Goal: Information Seeking & Learning: Learn about a topic

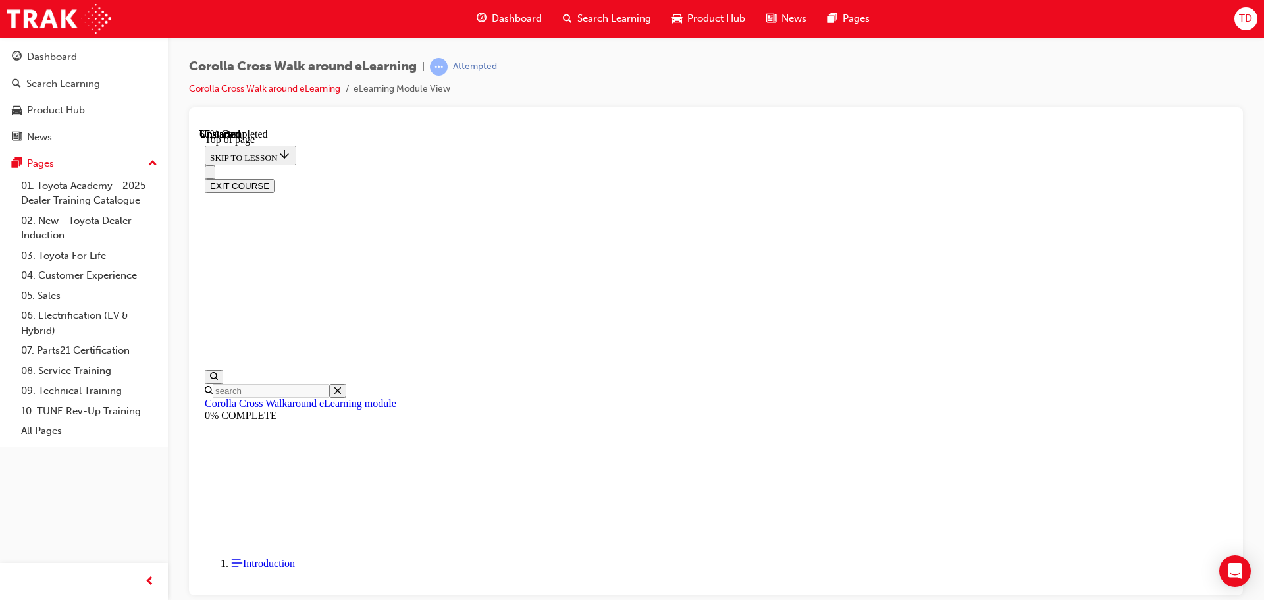
scroll to position [991, 0]
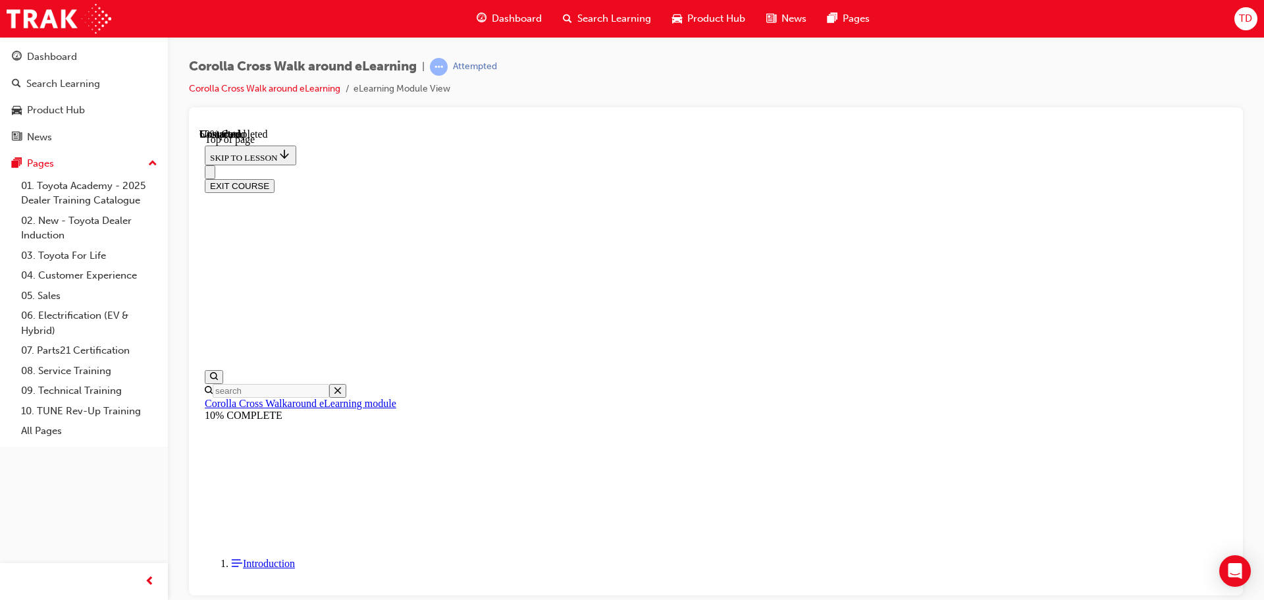
scroll to position [275, 0]
drag, startPoint x: 777, startPoint y: 510, endPoint x: 804, endPoint y: 518, distance: 28.8
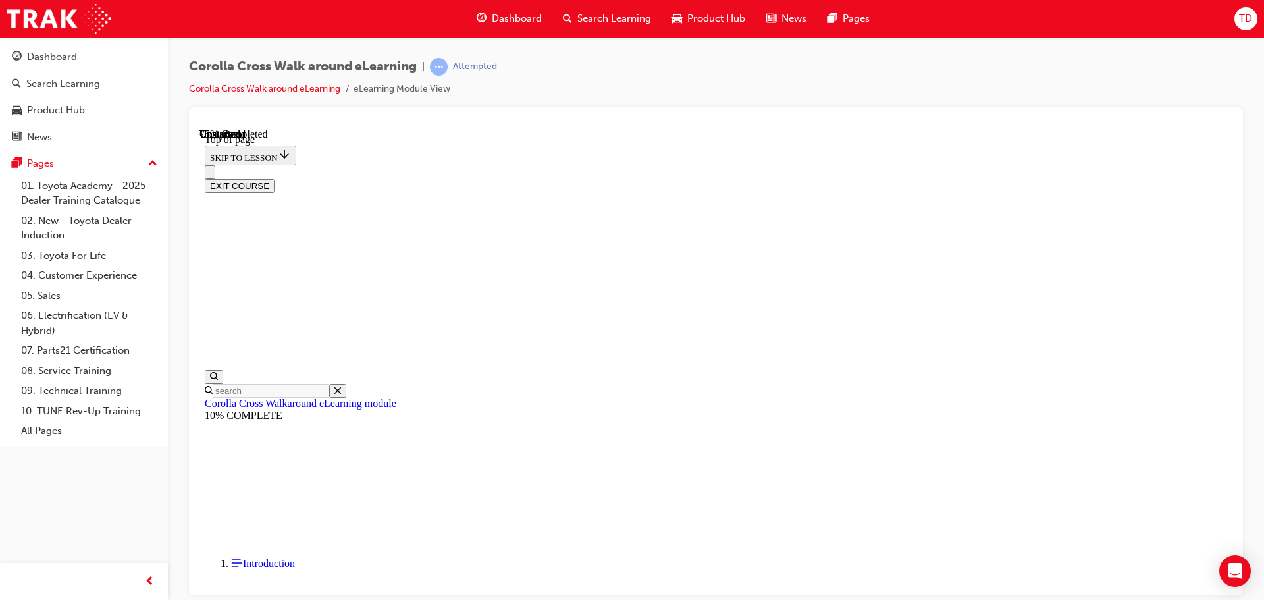
scroll to position [436, 0]
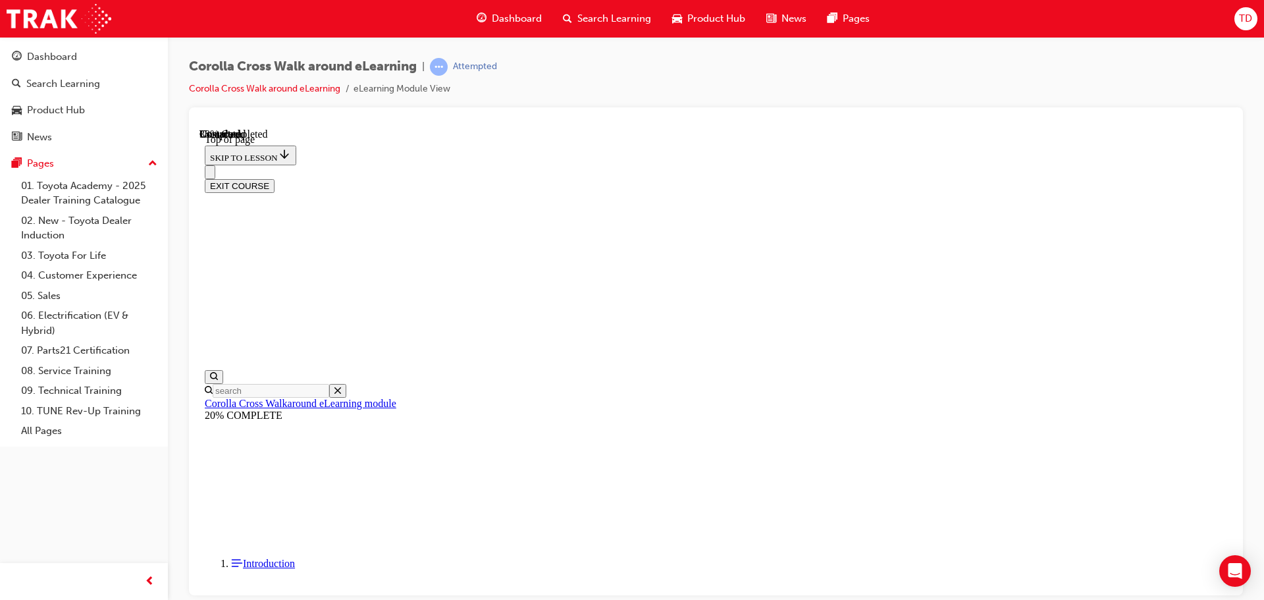
scroll to position [658, 0]
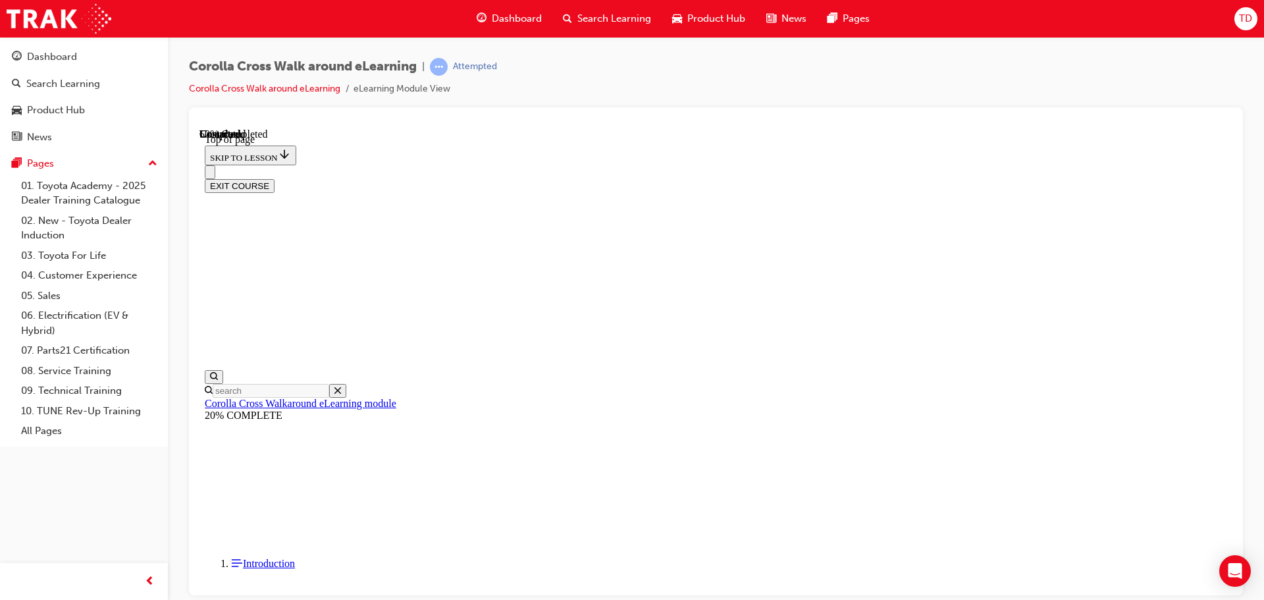
scroll to position [271, 0]
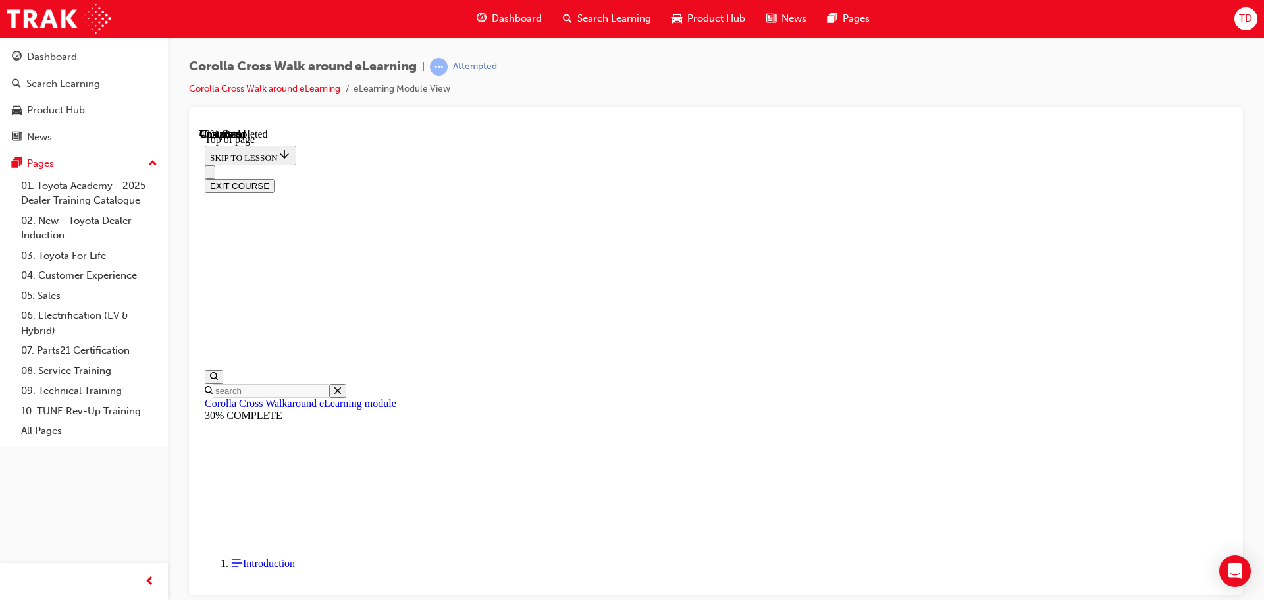
scroll to position [567, 0]
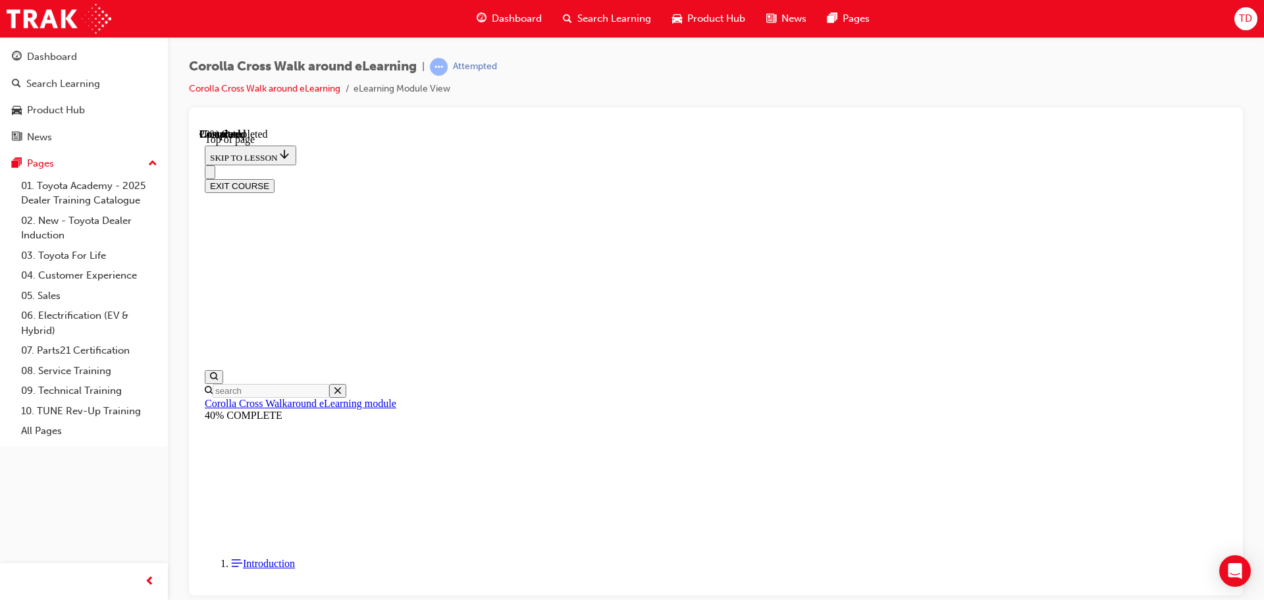
drag, startPoint x: 942, startPoint y: 423, endPoint x: 930, endPoint y: 345, distance: 78.6
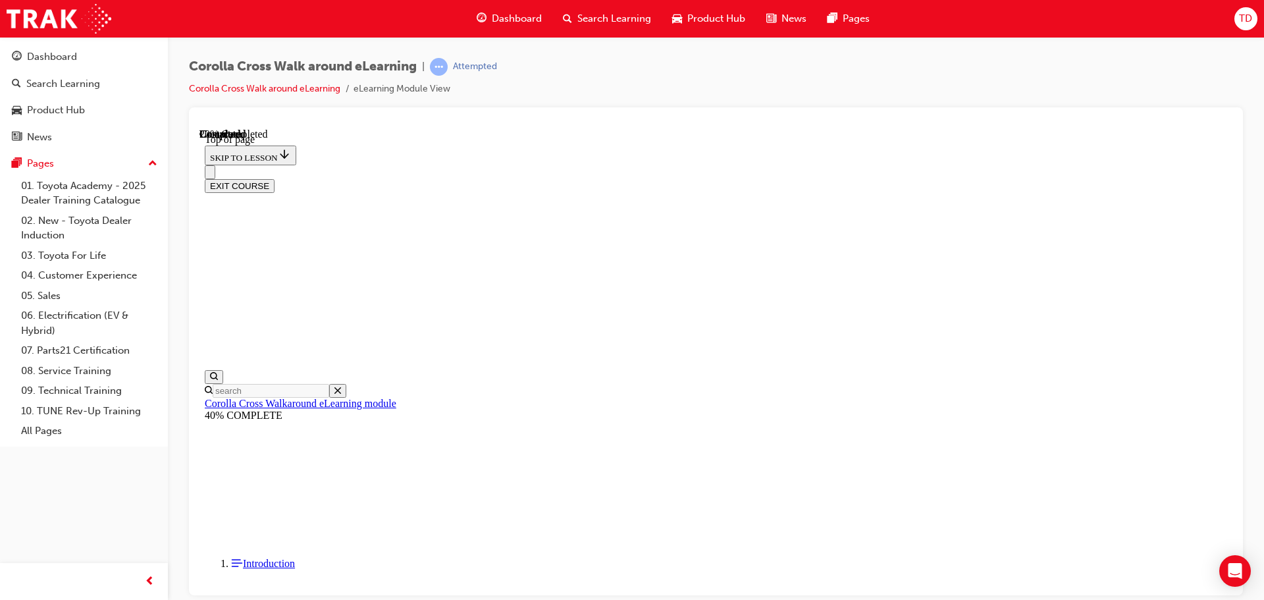
scroll to position [74, 0]
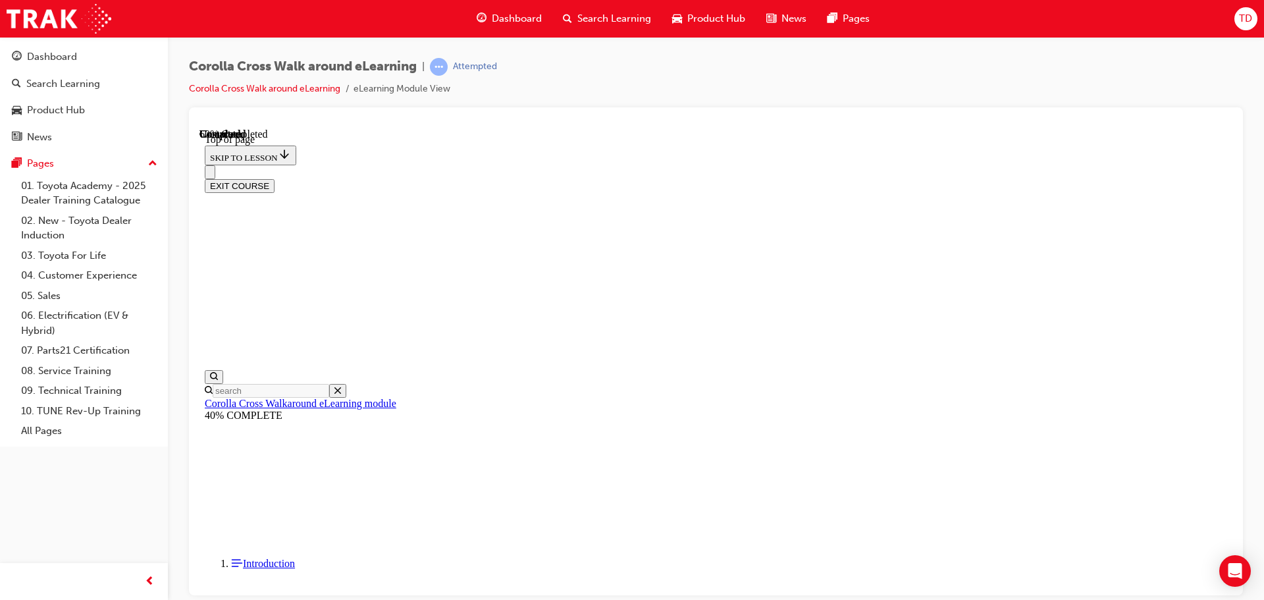
scroll to position [486, 0]
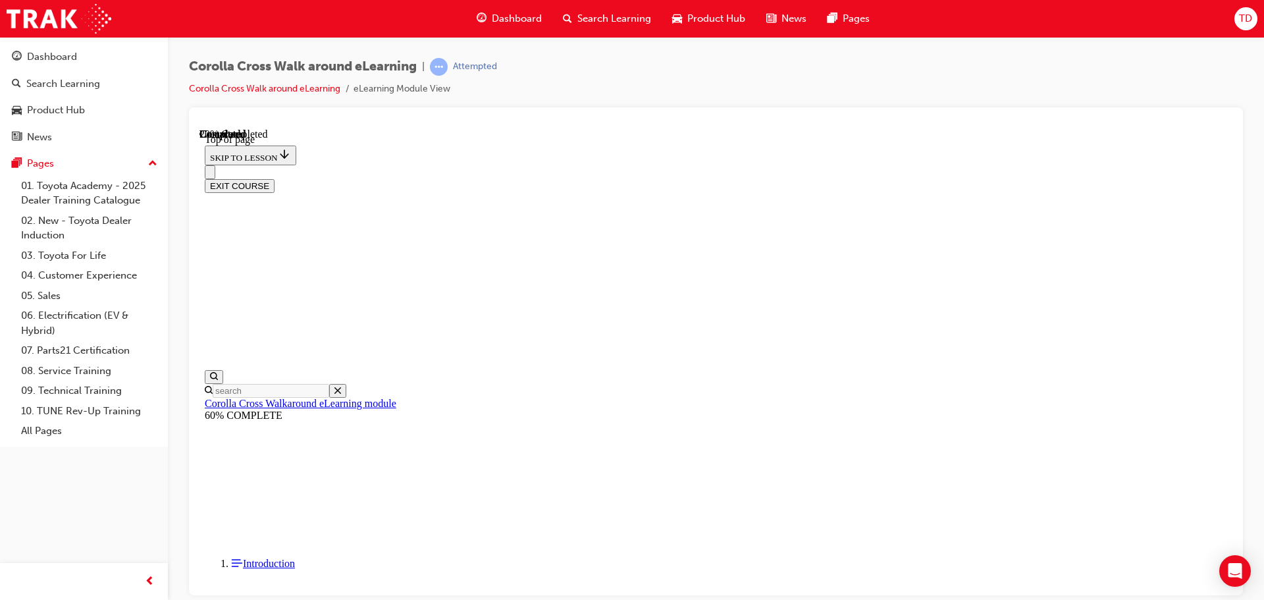
scroll to position [51, 0]
drag, startPoint x: 1088, startPoint y: 523, endPoint x: 1003, endPoint y: 515, distance: 84.6
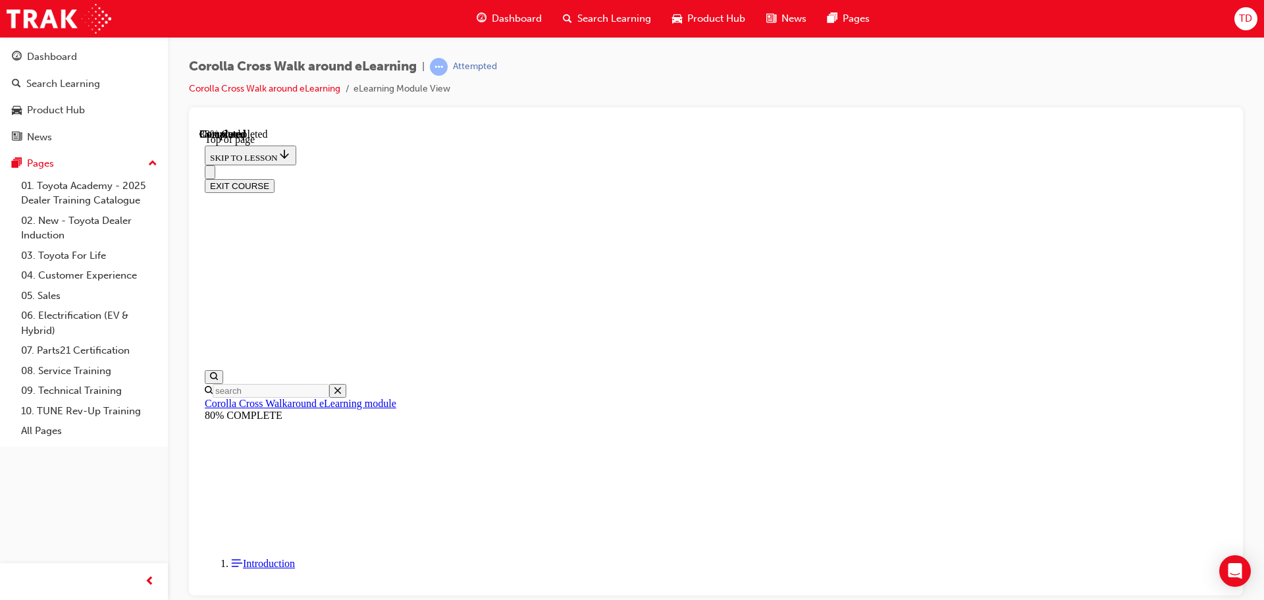
scroll to position [274, 0]
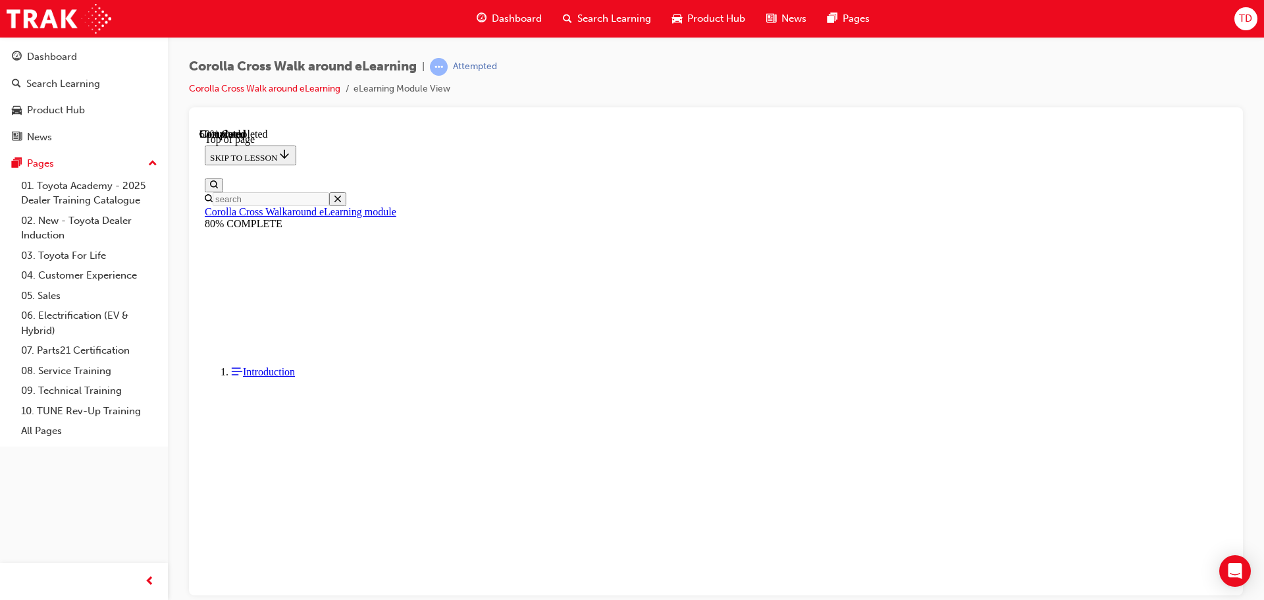
scroll to position [217, 0]
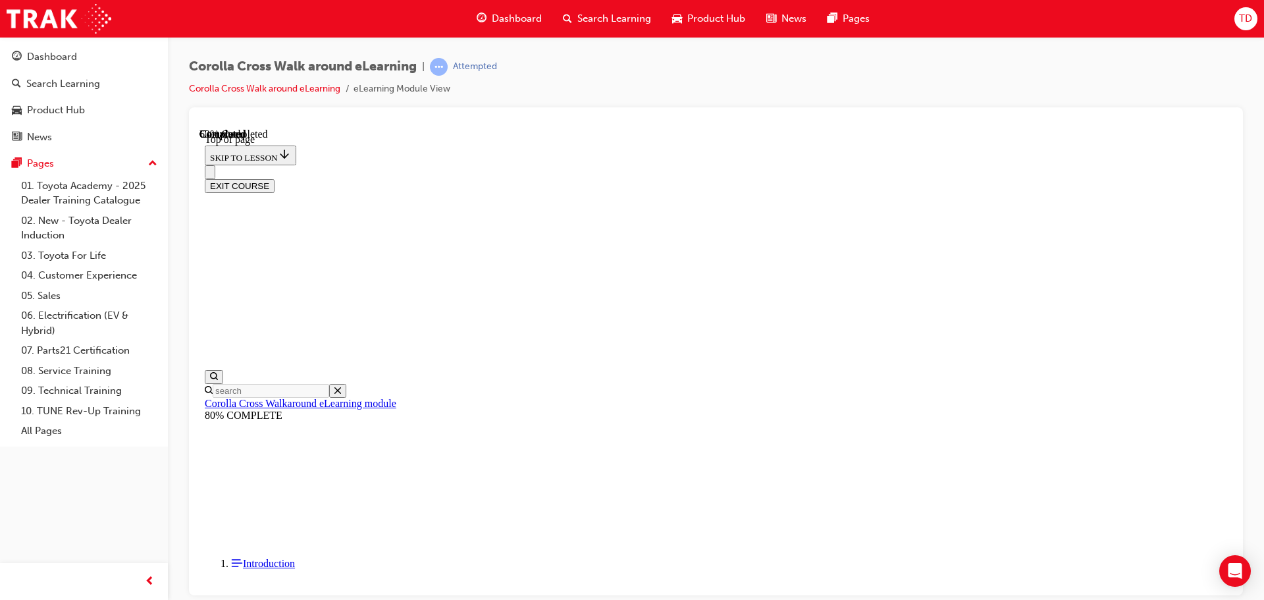
scroll to position [200, 0]
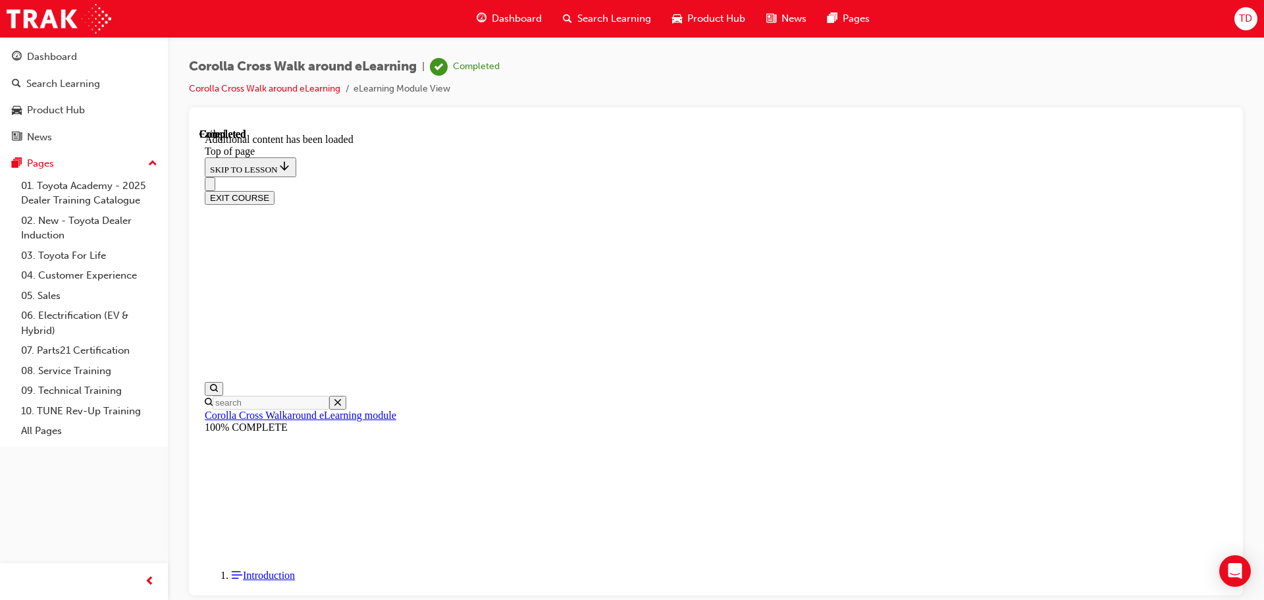
scroll to position [699, 0]
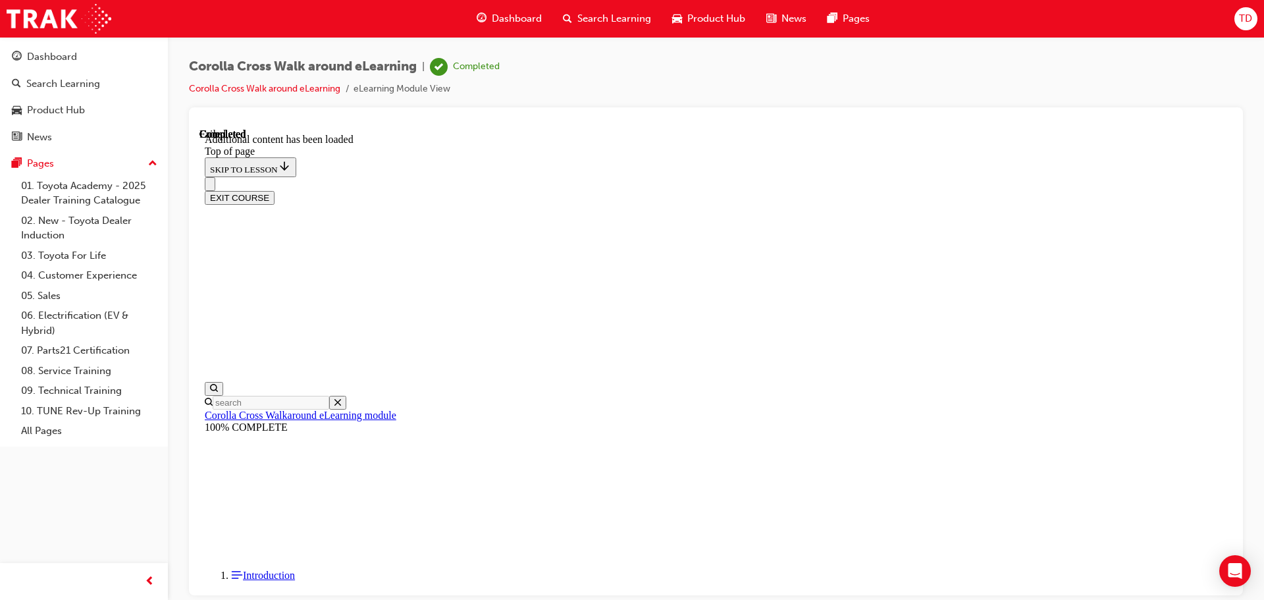
scroll to position [367, 0]
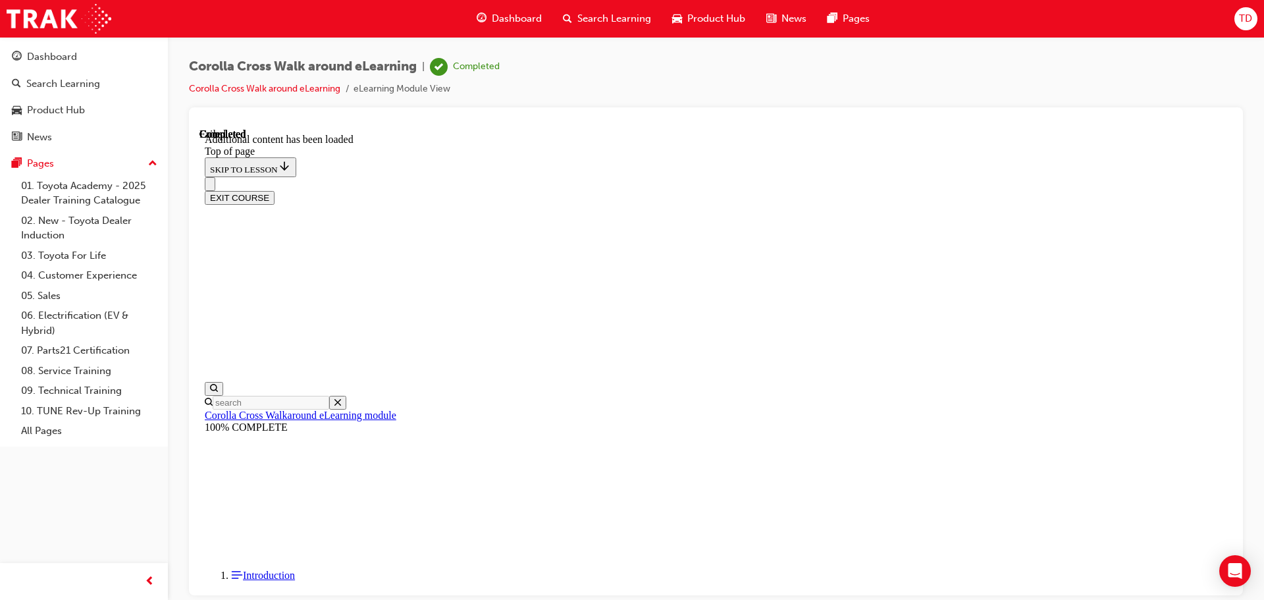
scroll to position [433, 0]
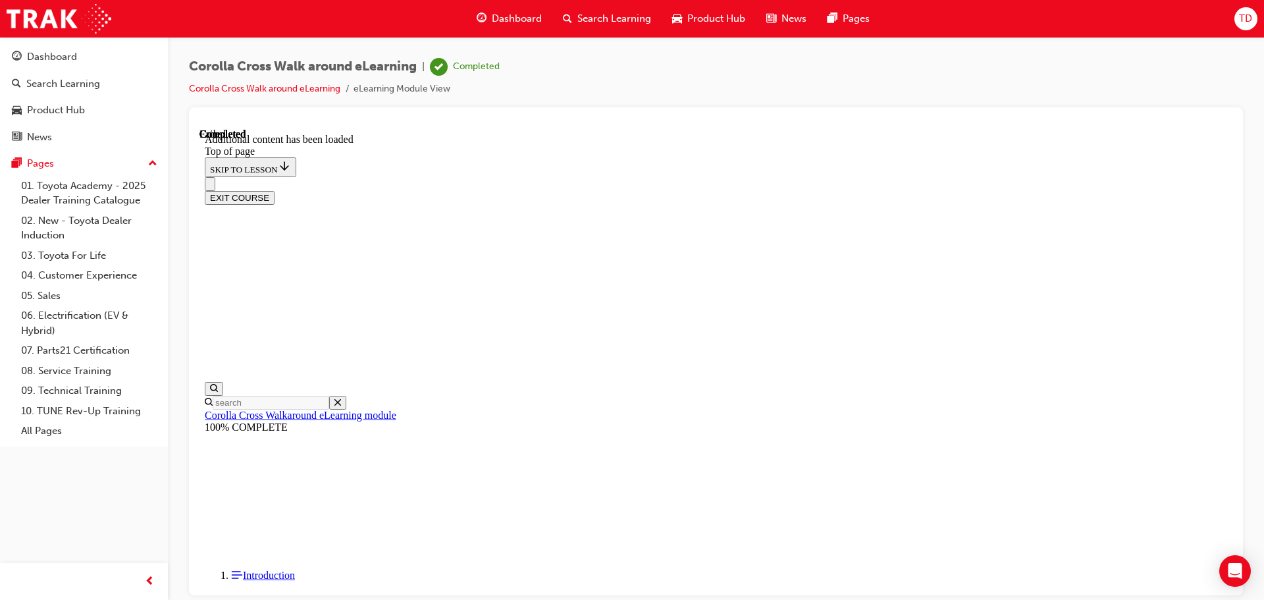
scroll to position [221, 0]
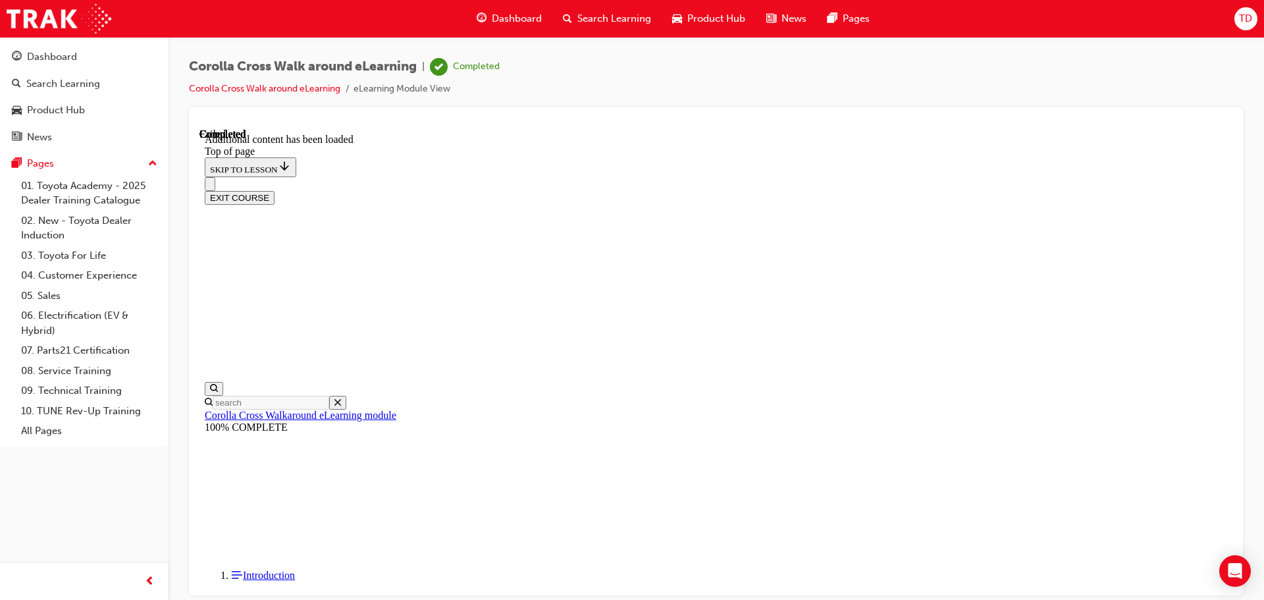
scroll to position [0, 0]
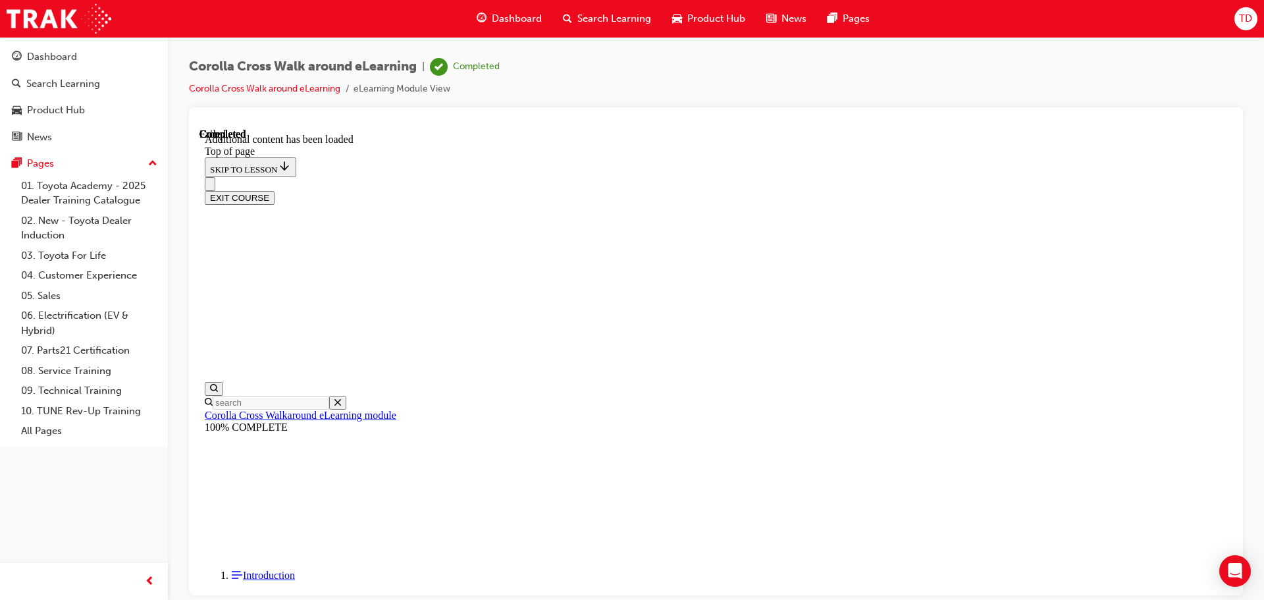
scroll to position [710, 0]
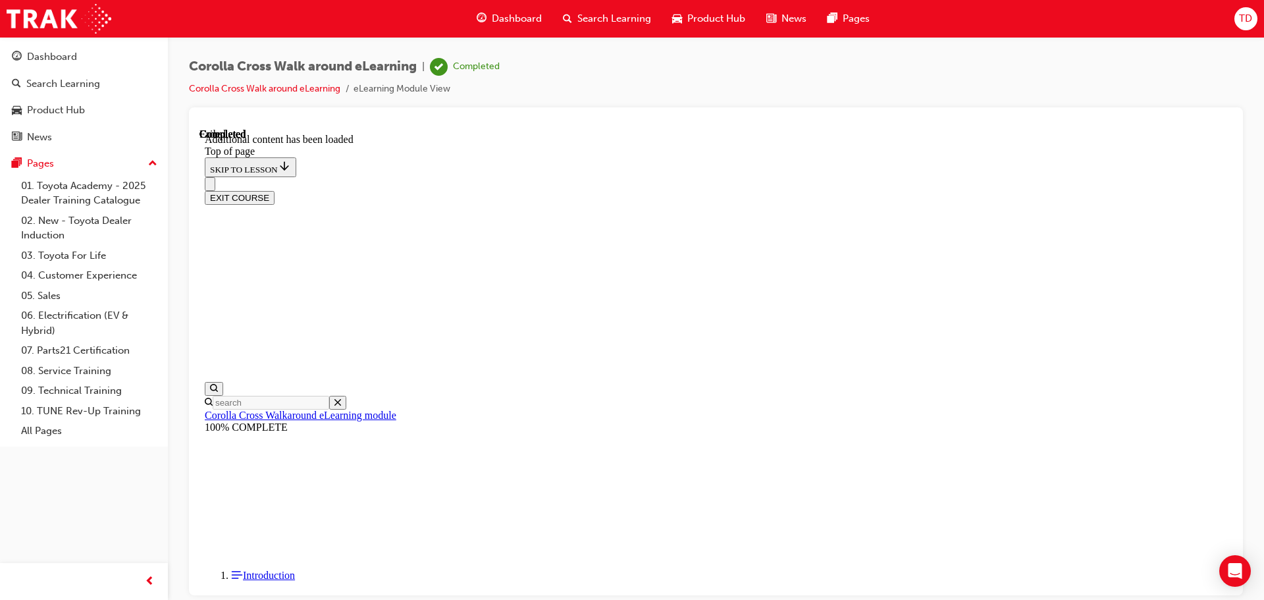
scroll to position [1666, 0]
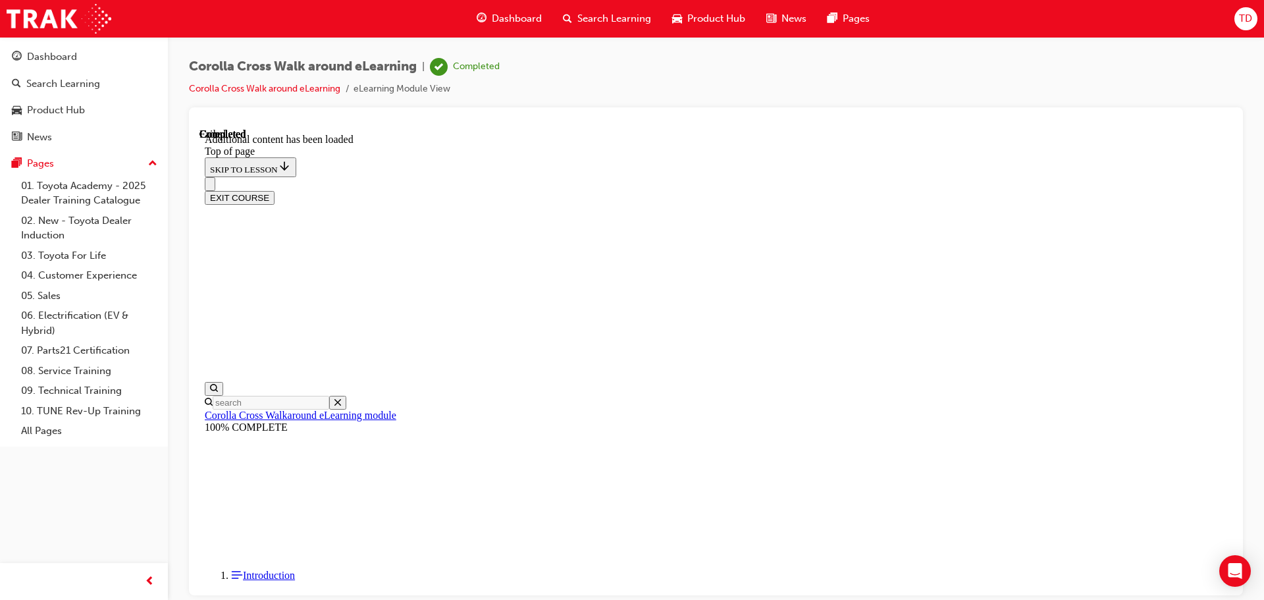
scroll to position [2190, 0]
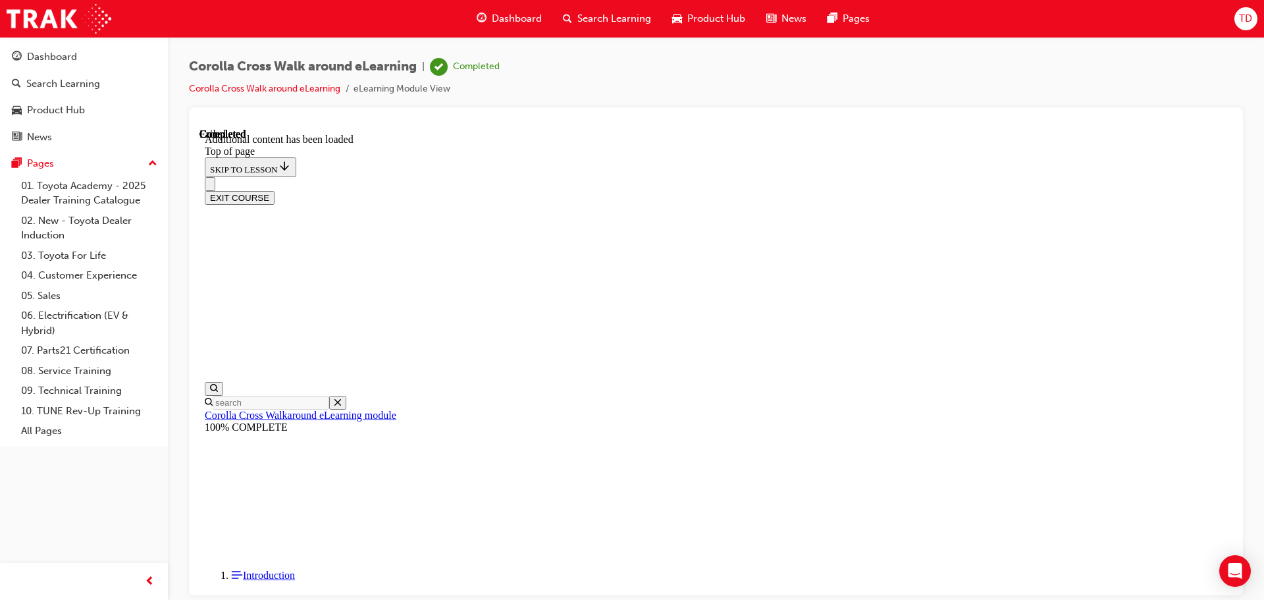
scroll to position [439, 0]
drag, startPoint x: 764, startPoint y: 575, endPoint x: 758, endPoint y: 572, distance: 7.4
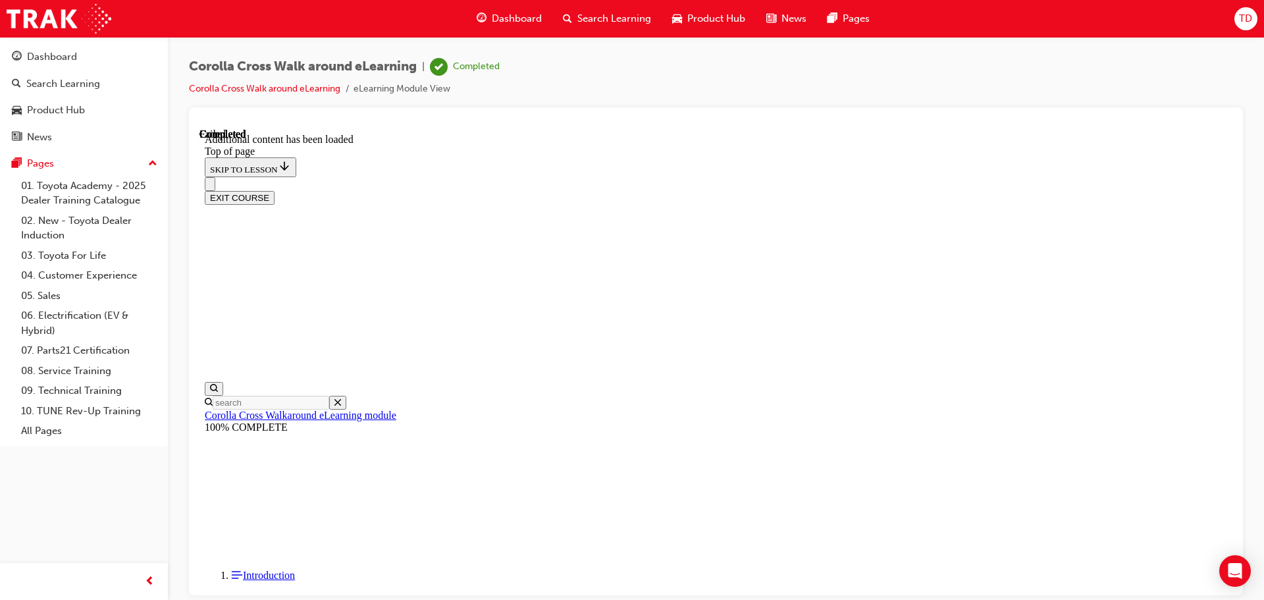
scroll to position [238, 0]
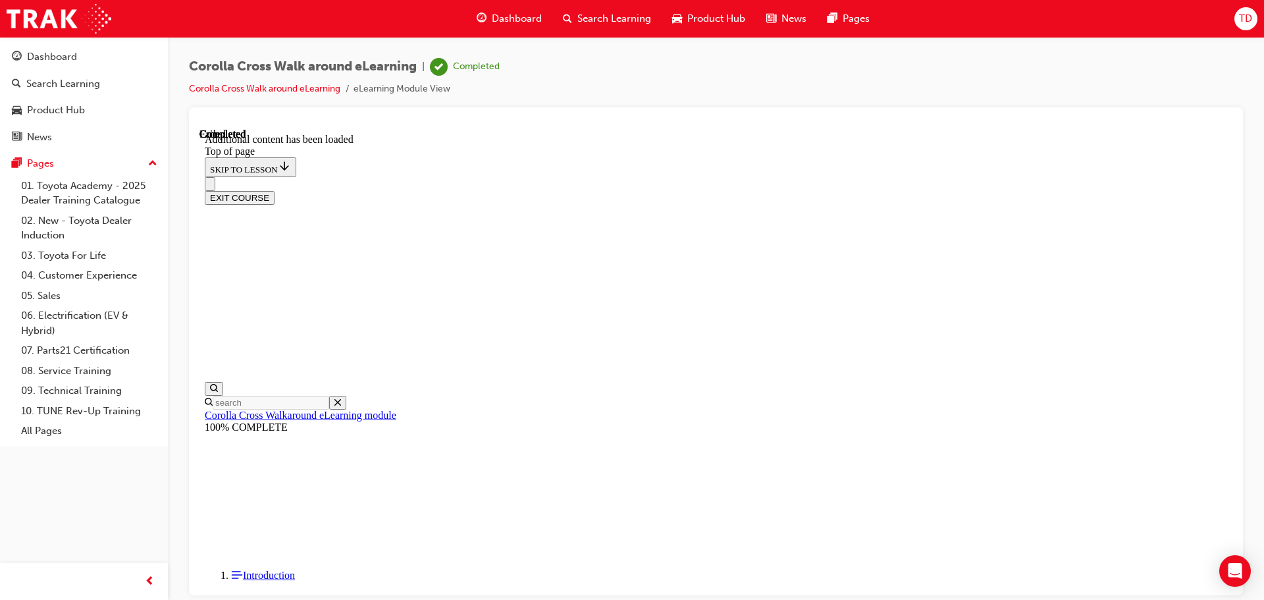
scroll to position [187, 0]
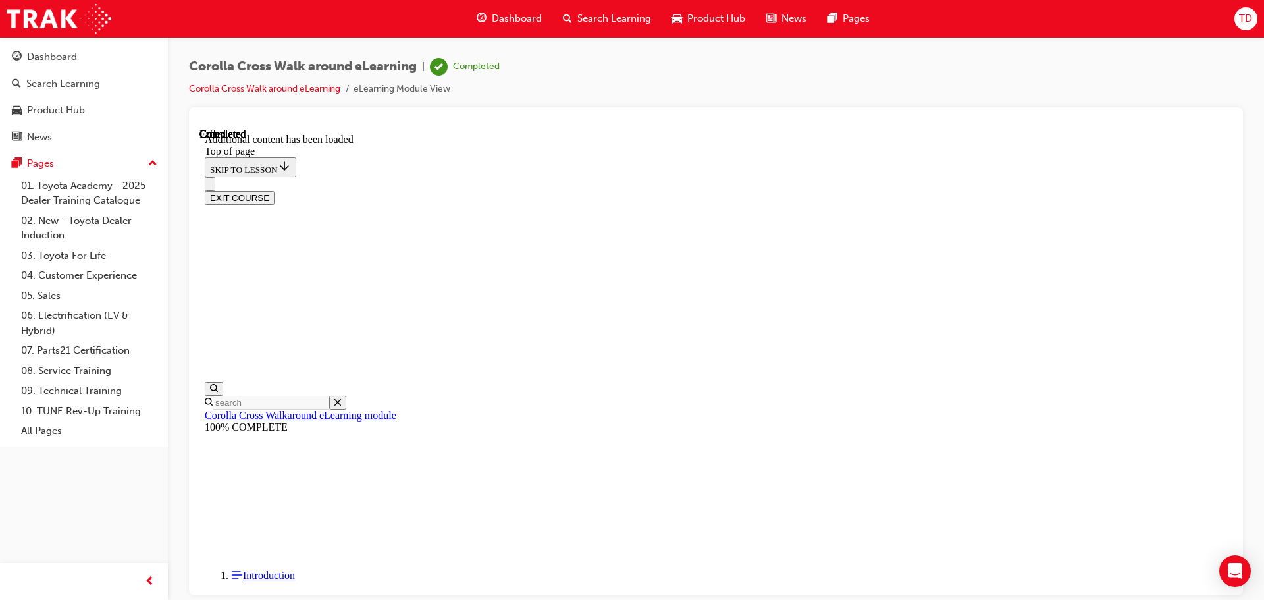
scroll to position [41, 0]
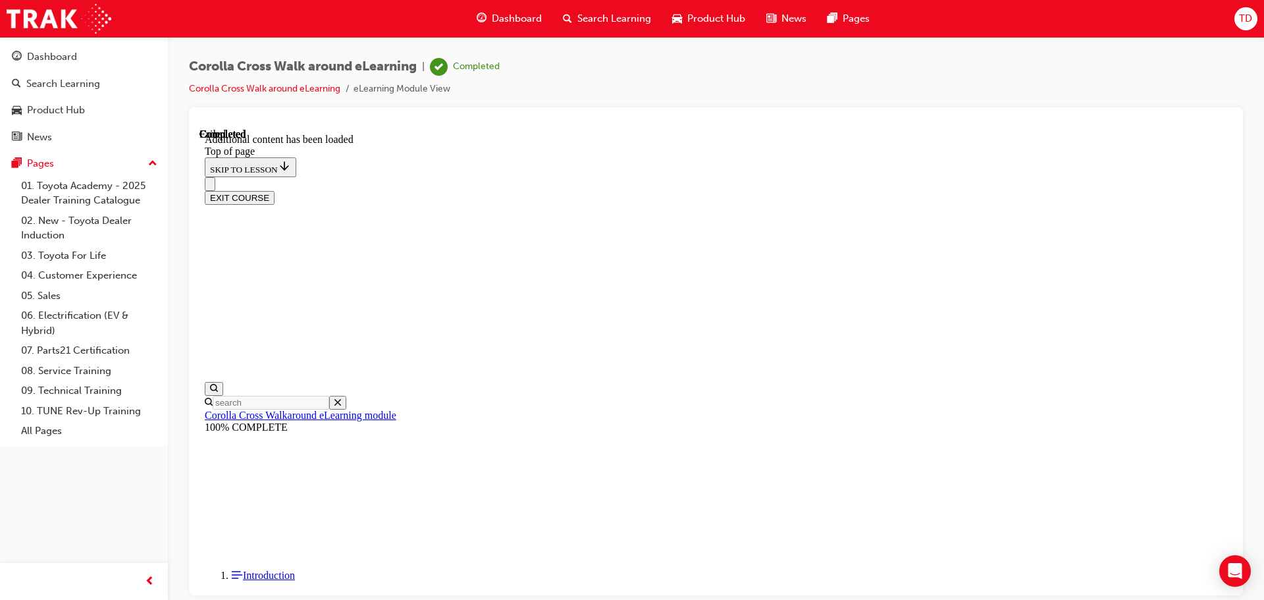
drag, startPoint x: 287, startPoint y: 492, endPoint x: 303, endPoint y: 490, distance: 15.9
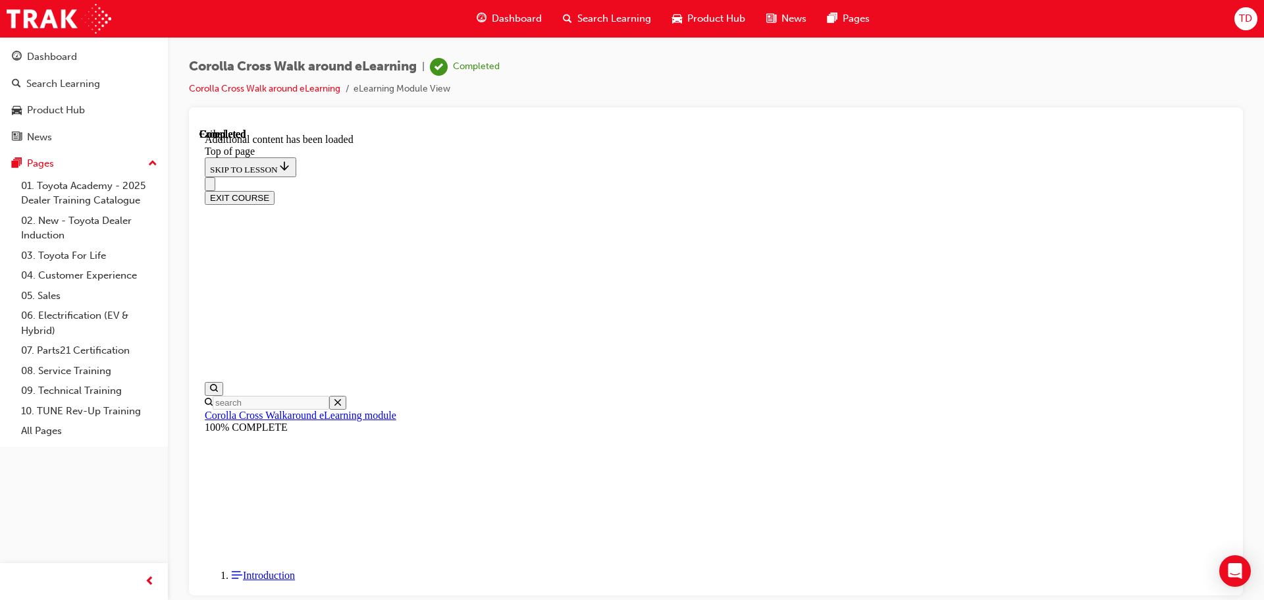
scroll to position [41, 0]
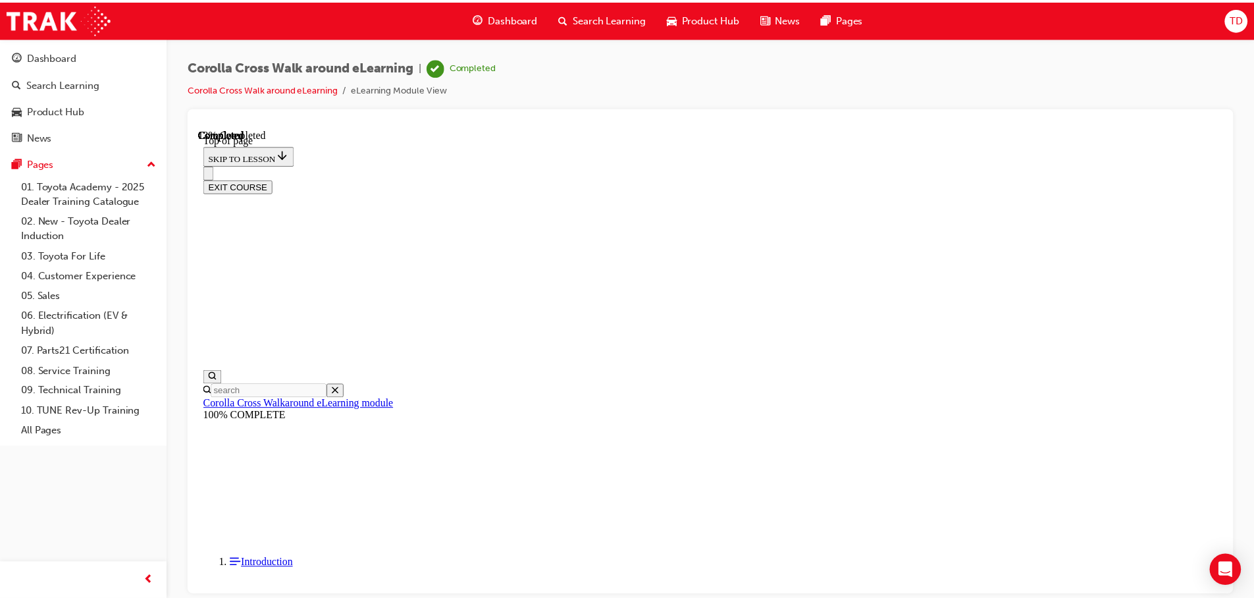
scroll to position [106, 0]
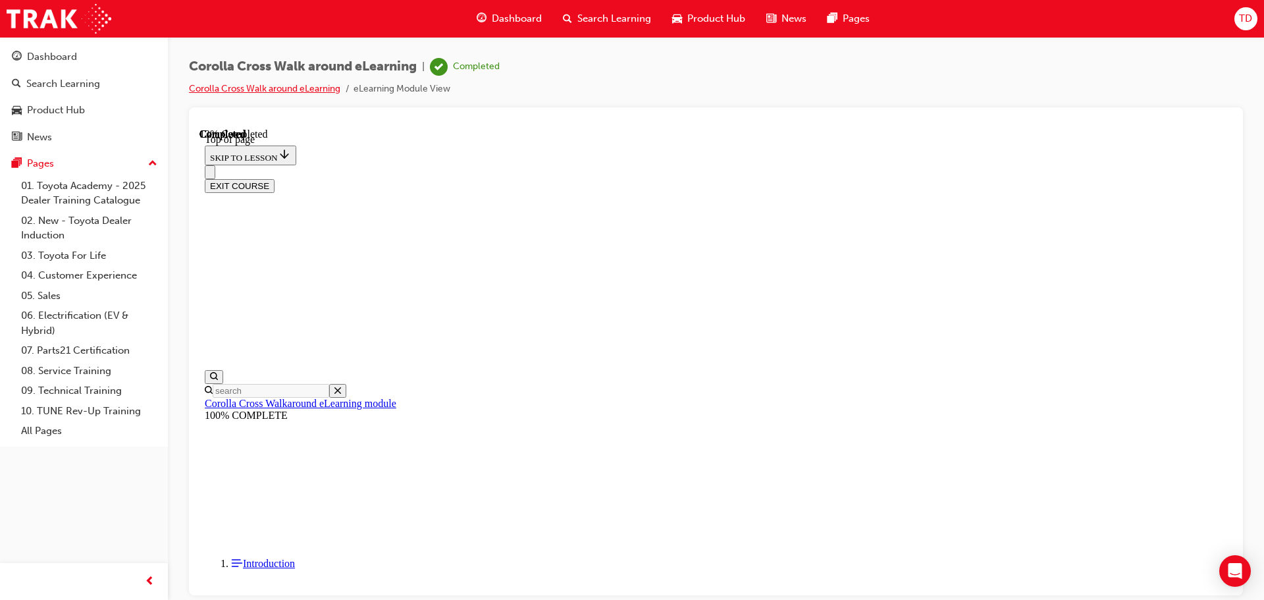
click at [288, 84] on link "Corolla Cross Walk around eLearning" at bounding box center [264, 88] width 151 height 11
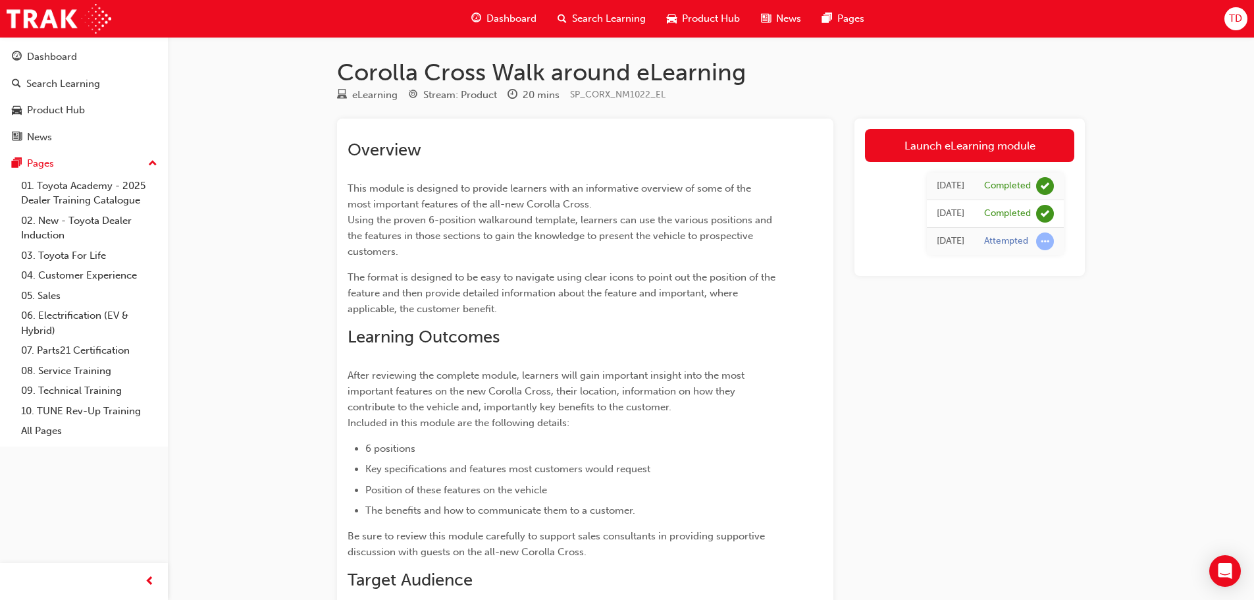
click at [519, 26] on span "Dashboard" at bounding box center [511, 18] width 50 height 15
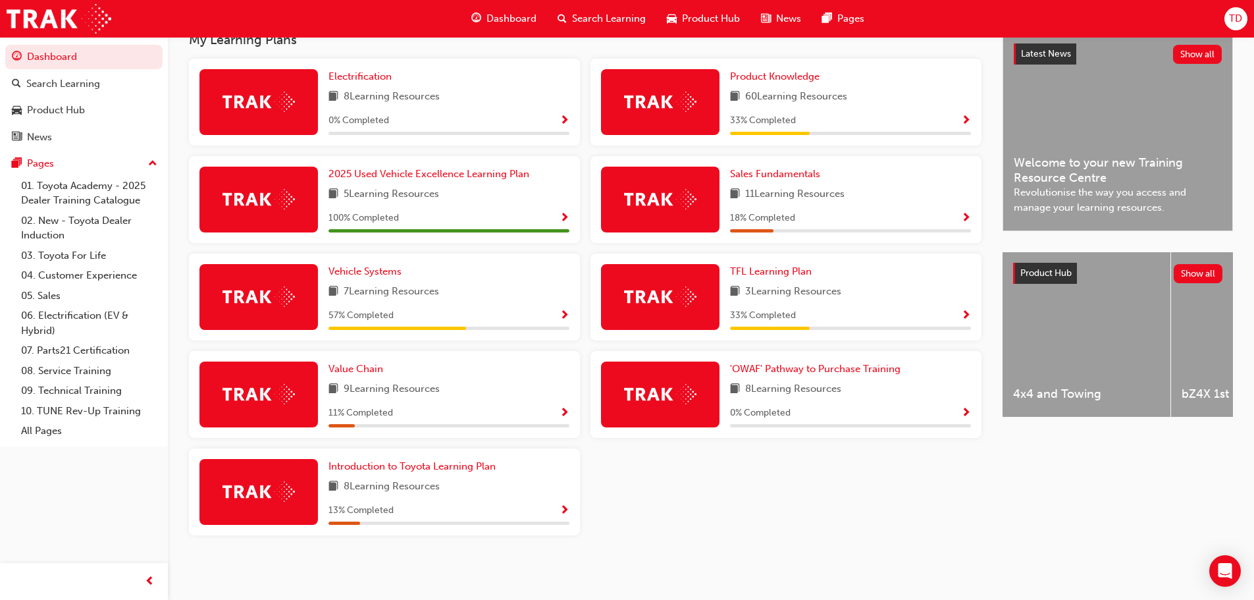
scroll to position [308, 0]
click at [828, 375] on link "'OWAF' Pathway to Purchase Training" at bounding box center [818, 368] width 176 height 15
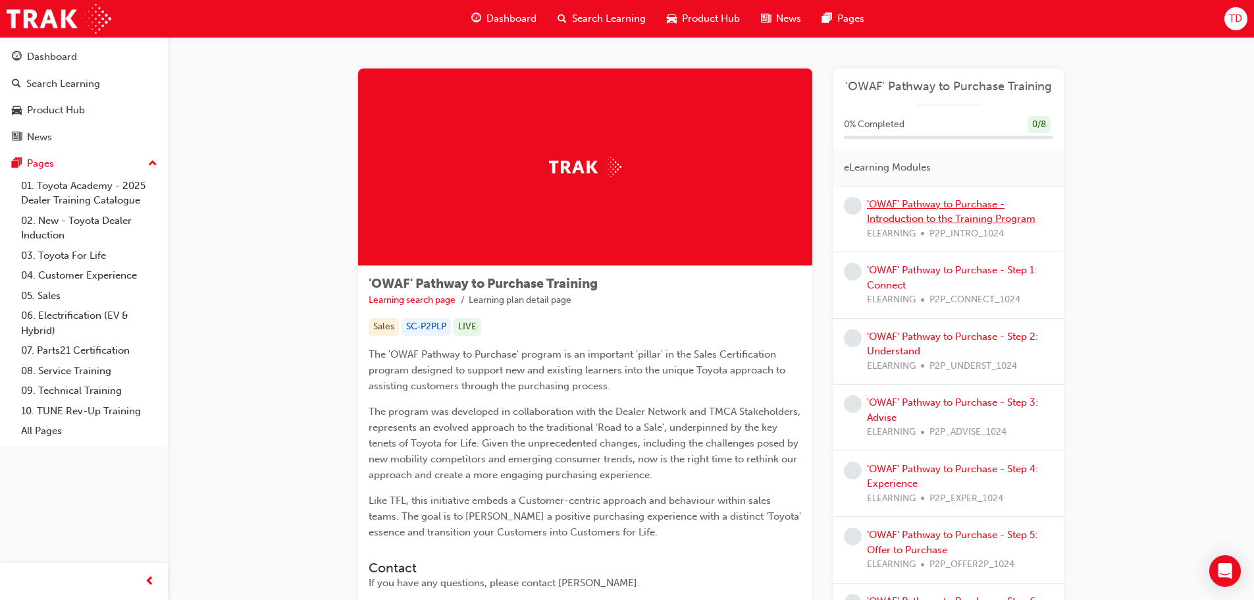
click at [924, 217] on link "'OWAF' Pathway to Purchase - Introduction to the Training Program" at bounding box center [951, 211] width 169 height 27
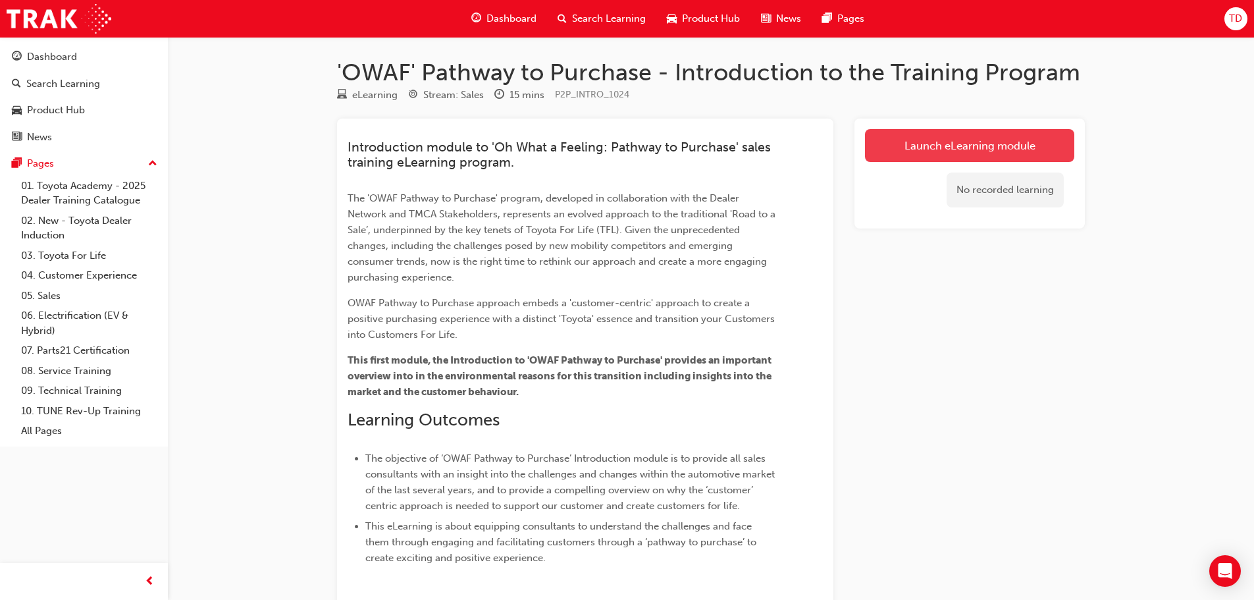
click at [915, 140] on link "Launch eLearning module" at bounding box center [969, 145] width 209 height 33
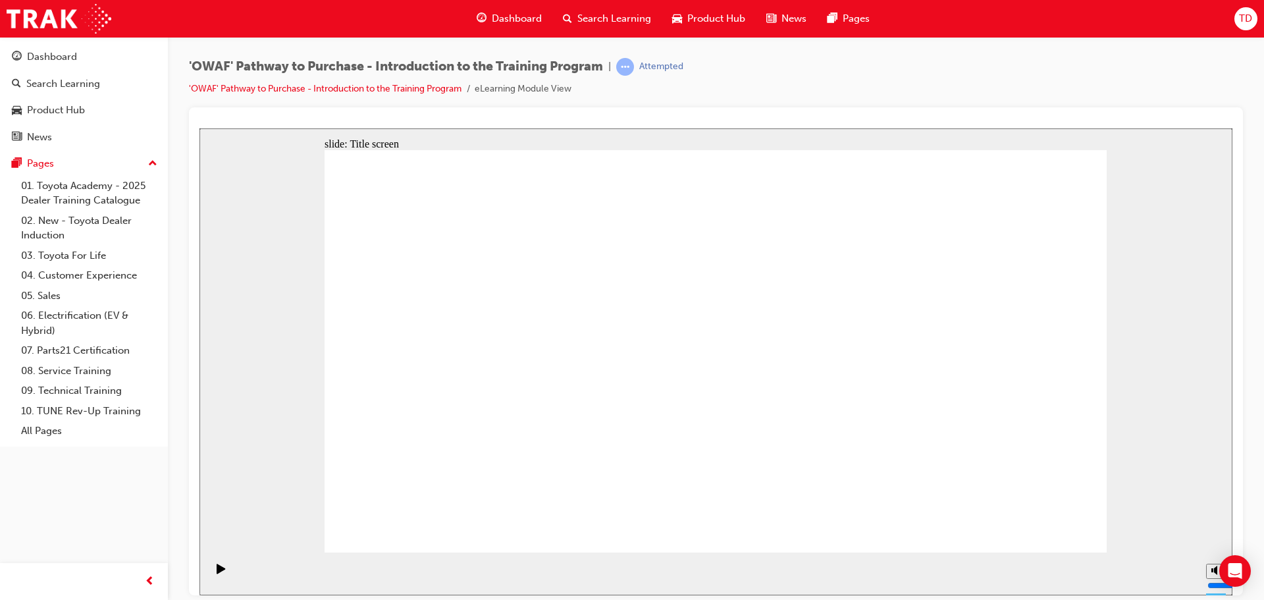
drag, startPoint x: 731, startPoint y: 507, endPoint x: 735, endPoint y: 495, distance: 12.7
click at [1165, 236] on div "slide: Introduction Rectangle Rectangle Rectangle 1 Road to a Sale Road to a Sa…" at bounding box center [715, 361] width 1033 height 467
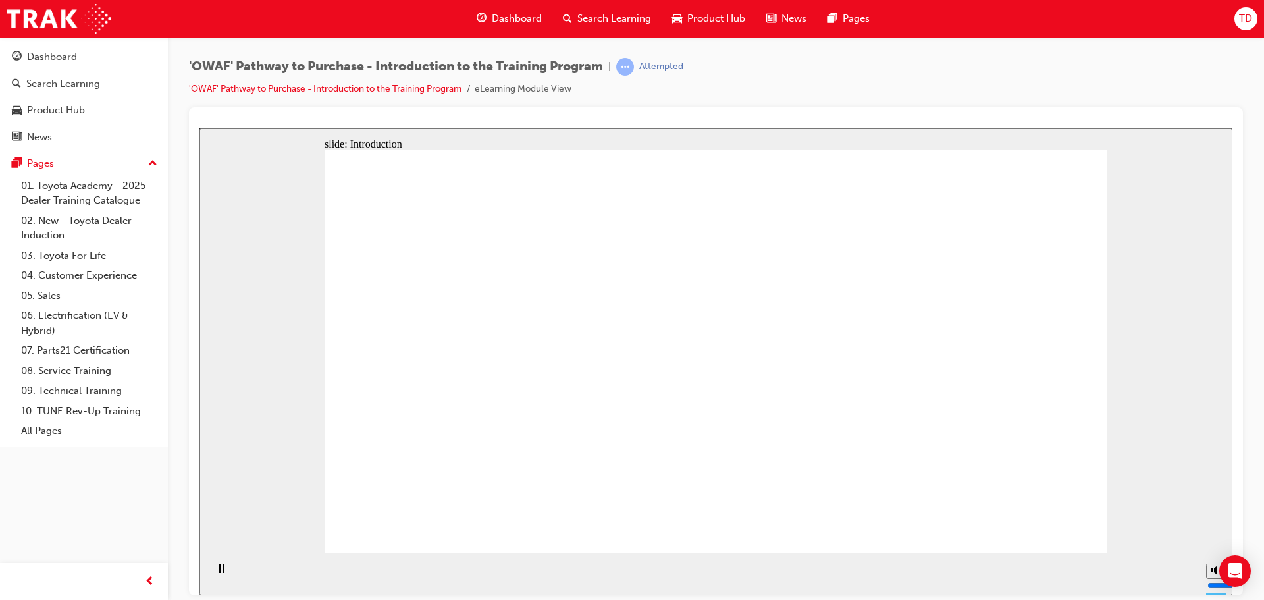
click at [43, 167] on div "Pages" at bounding box center [40, 163] width 27 height 15
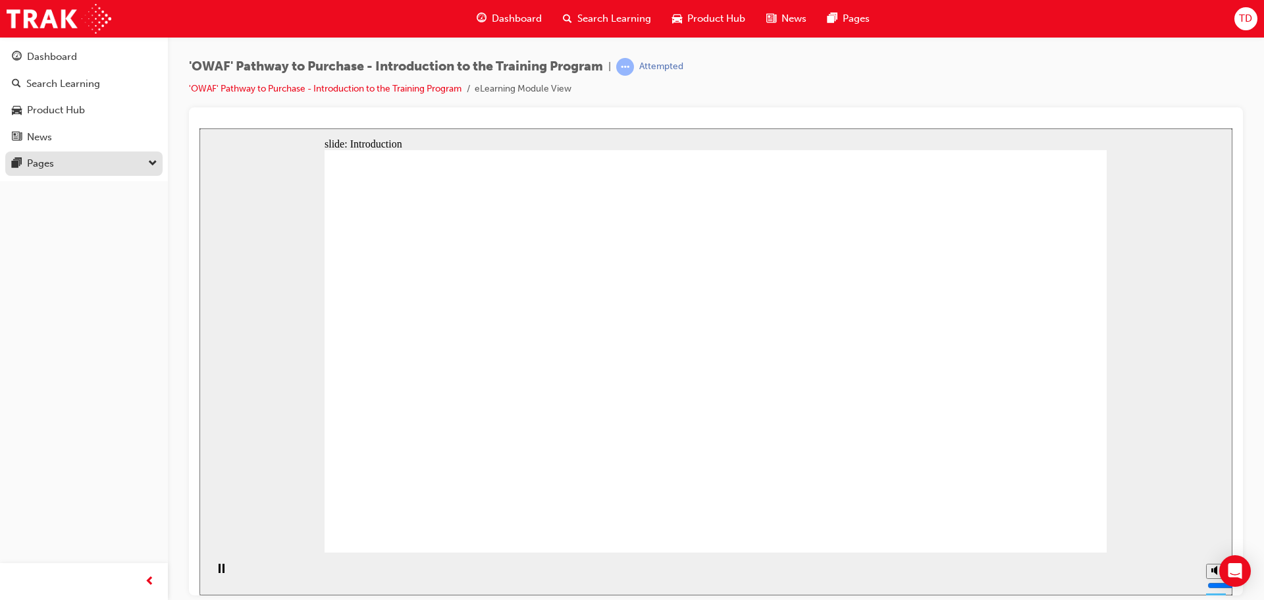
click at [65, 164] on div "Pages" at bounding box center [84, 163] width 144 height 16
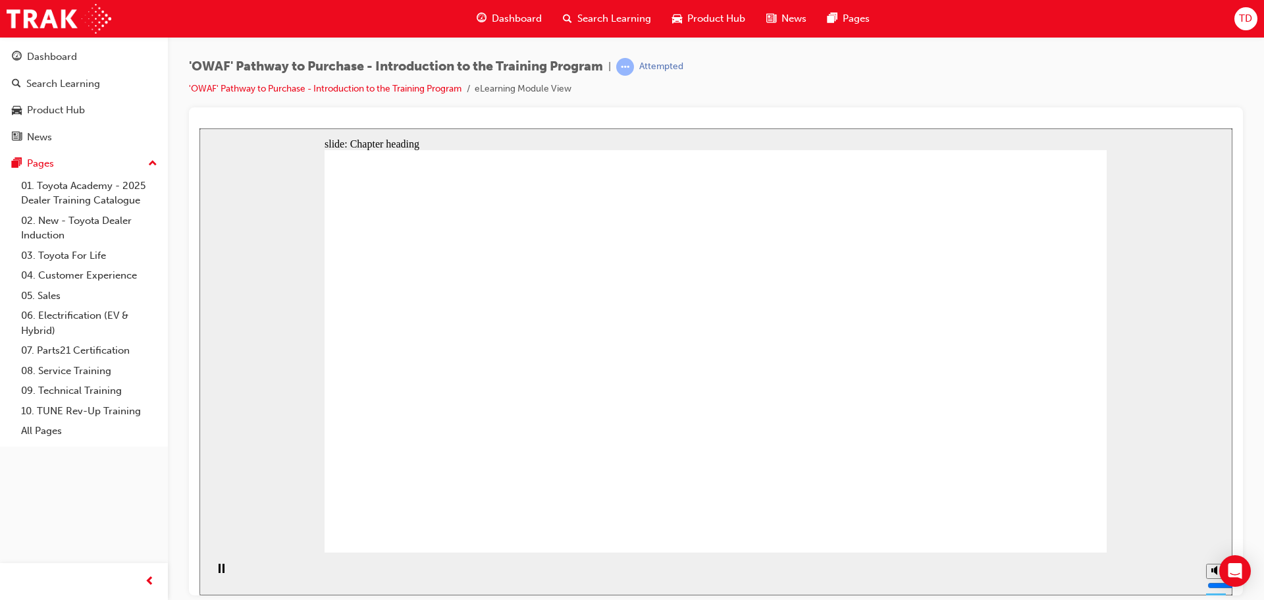
click at [142, 580] on div "button" at bounding box center [149, 581] width 26 height 26
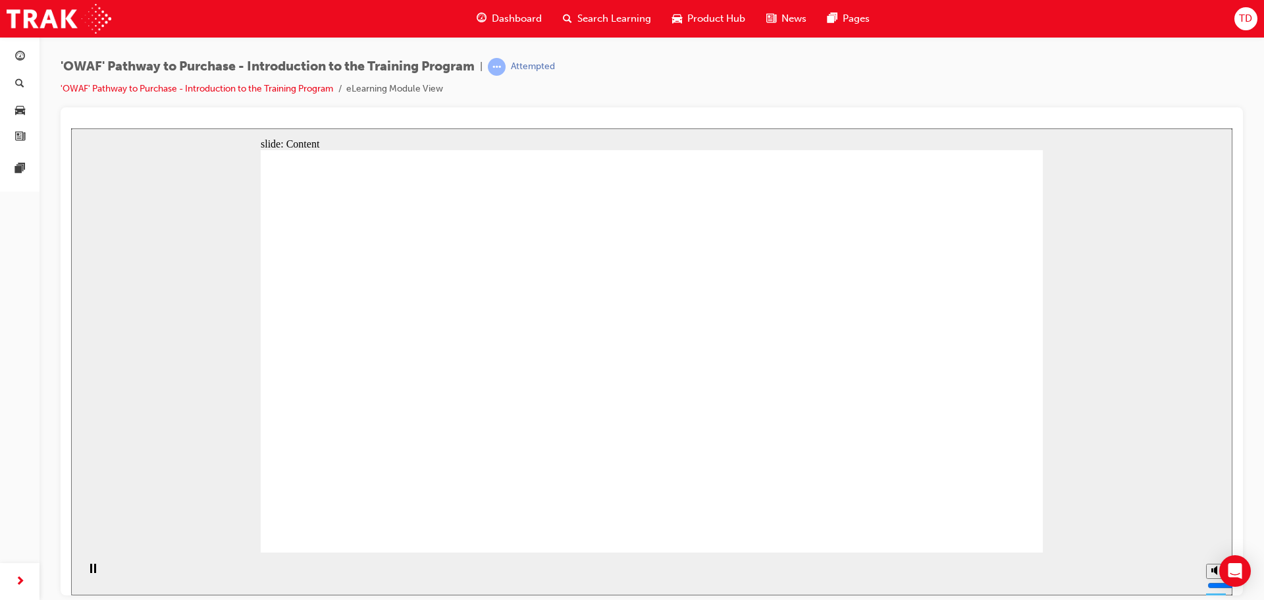
drag, startPoint x: 384, startPoint y: 406, endPoint x: 538, endPoint y: 398, distance: 154.2
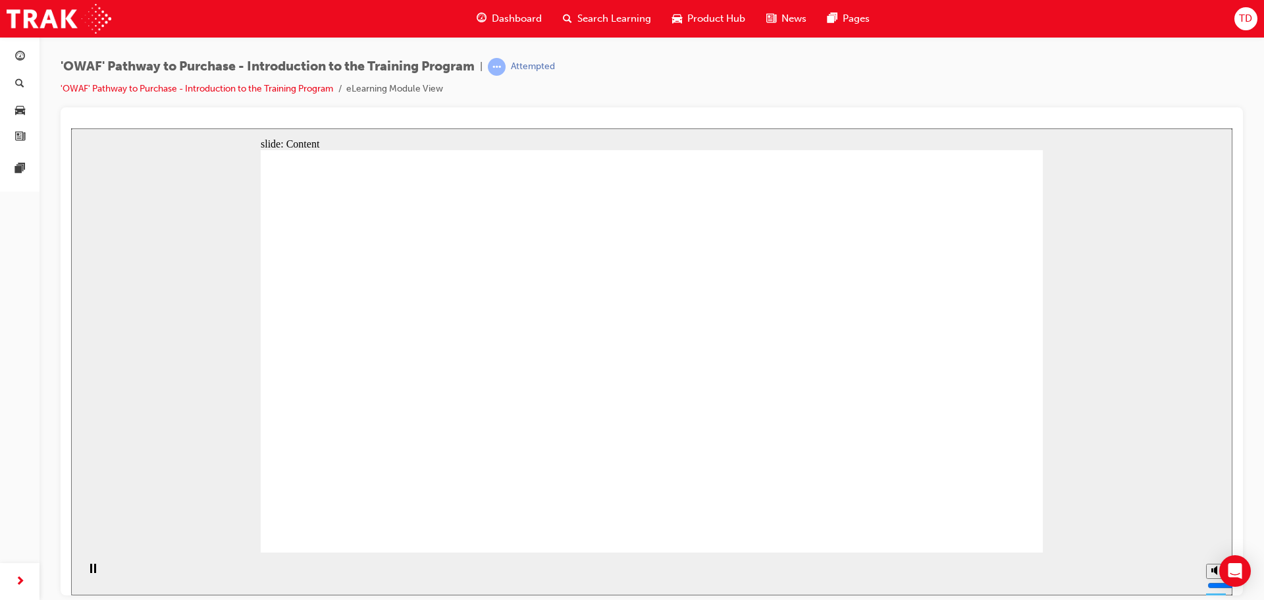
drag, startPoint x: 772, startPoint y: 427, endPoint x: 942, endPoint y: 427, distance: 169.8
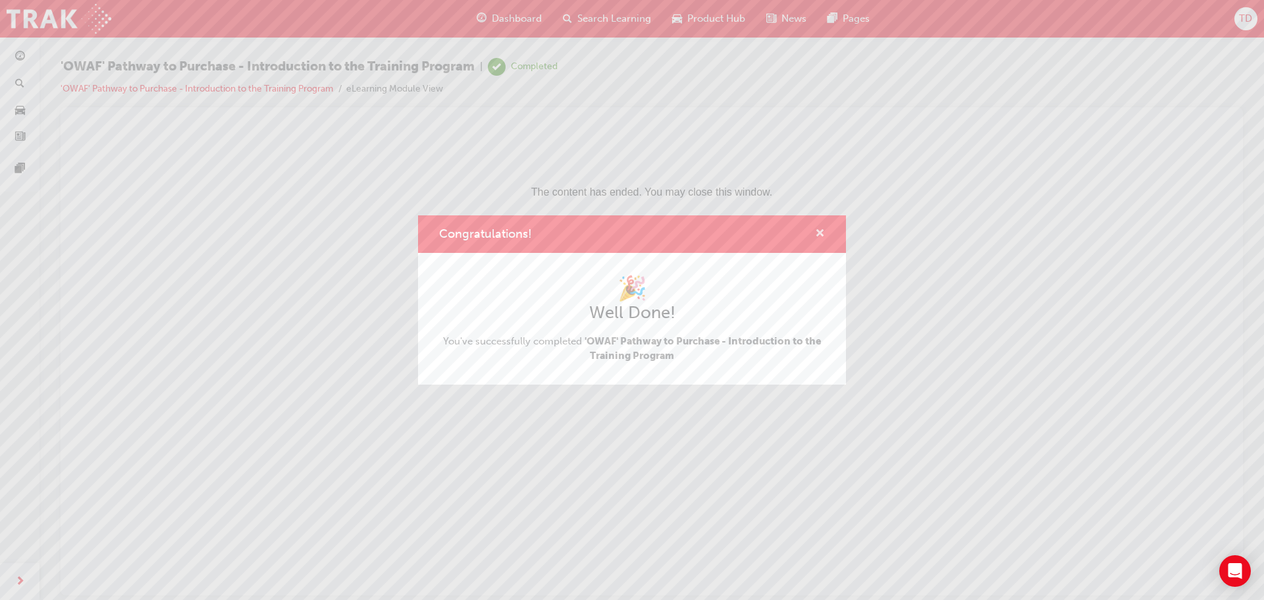
drag, startPoint x: 823, startPoint y: 234, endPoint x: 751, endPoint y: 105, distance: 147.1
click at [823, 234] on span "cross-icon" at bounding box center [820, 234] width 10 height 12
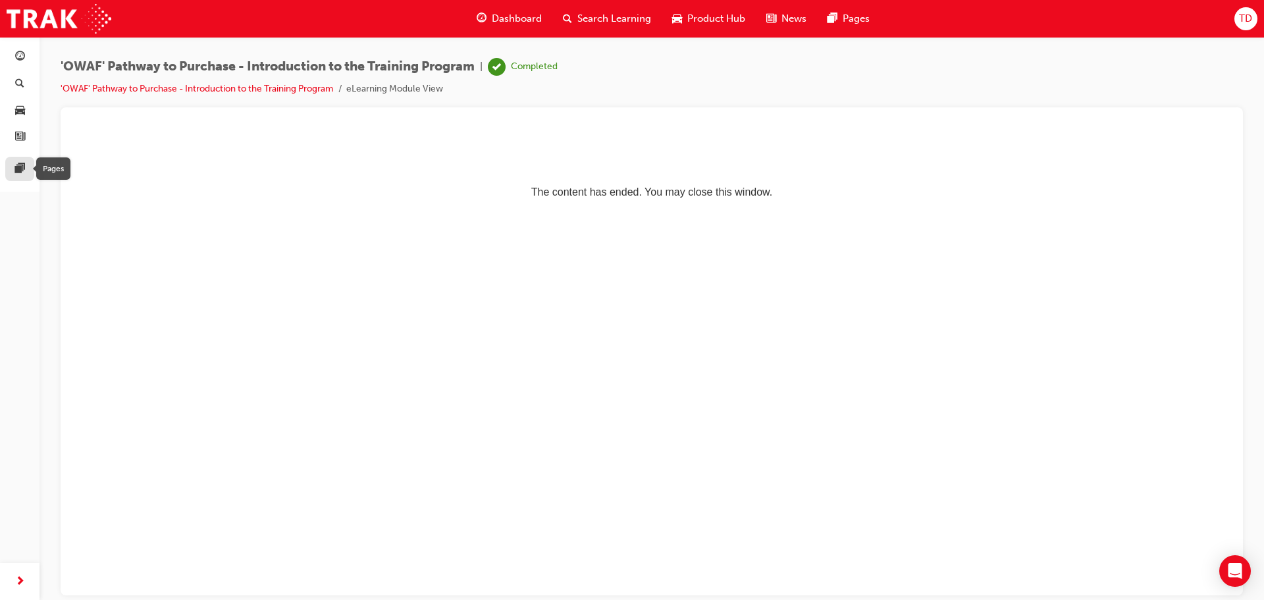
click at [16, 166] on span "pages-icon" at bounding box center [20, 169] width 10 height 12
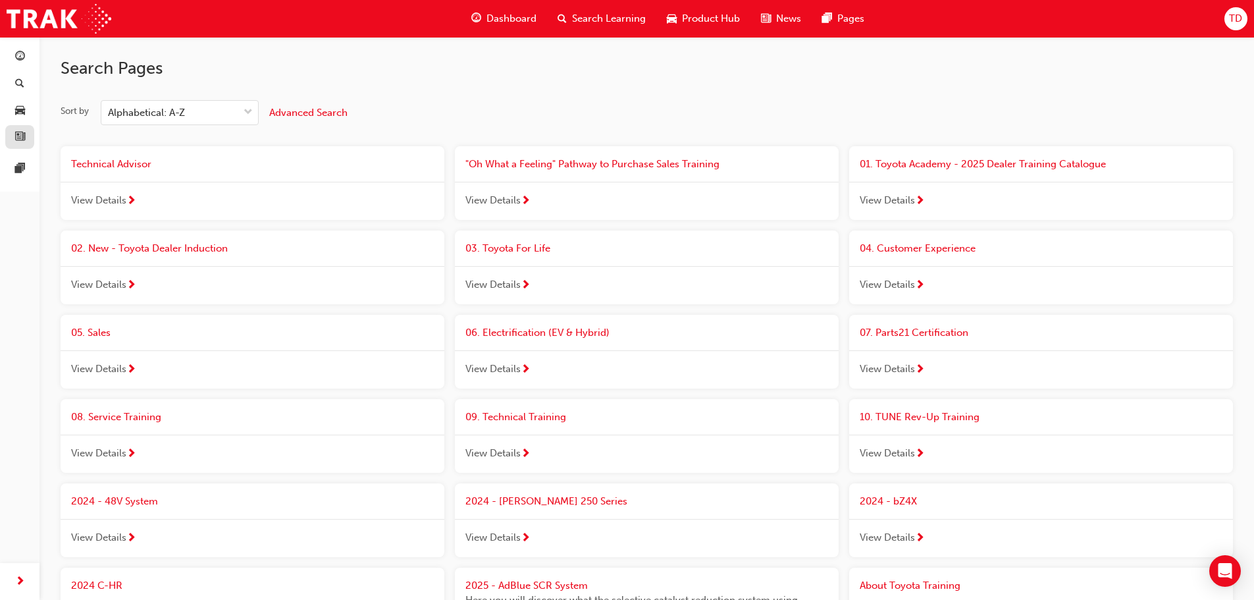
click at [23, 137] on span "news-icon" at bounding box center [20, 138] width 10 height 12
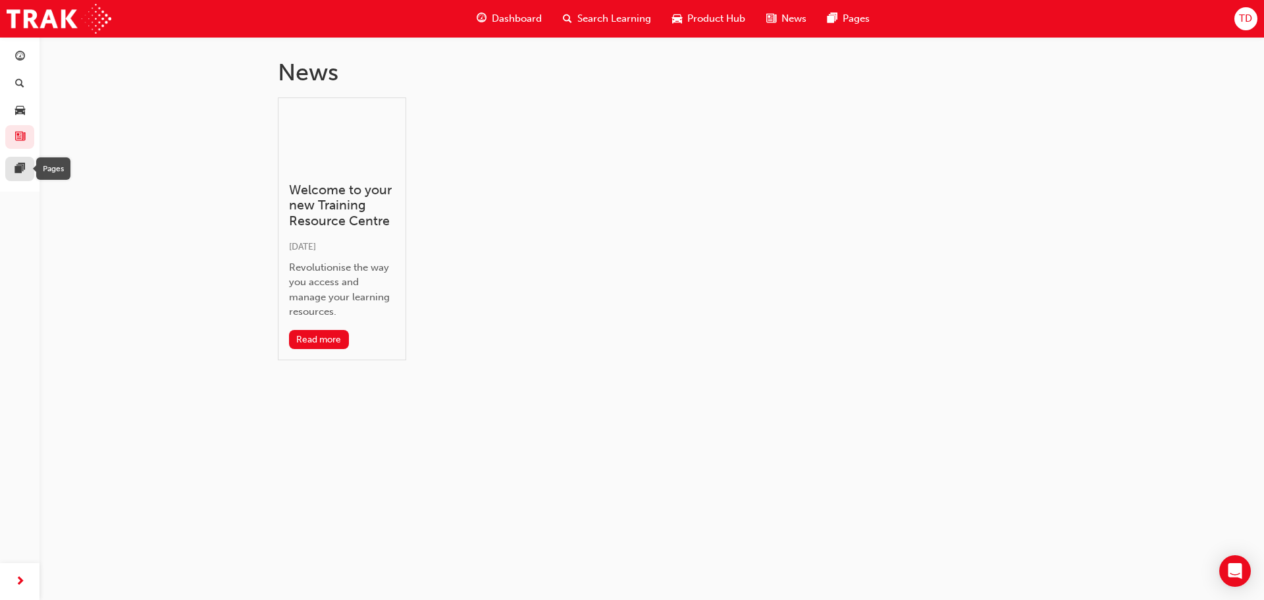
click at [24, 172] on span "pages-icon" at bounding box center [20, 169] width 10 height 12
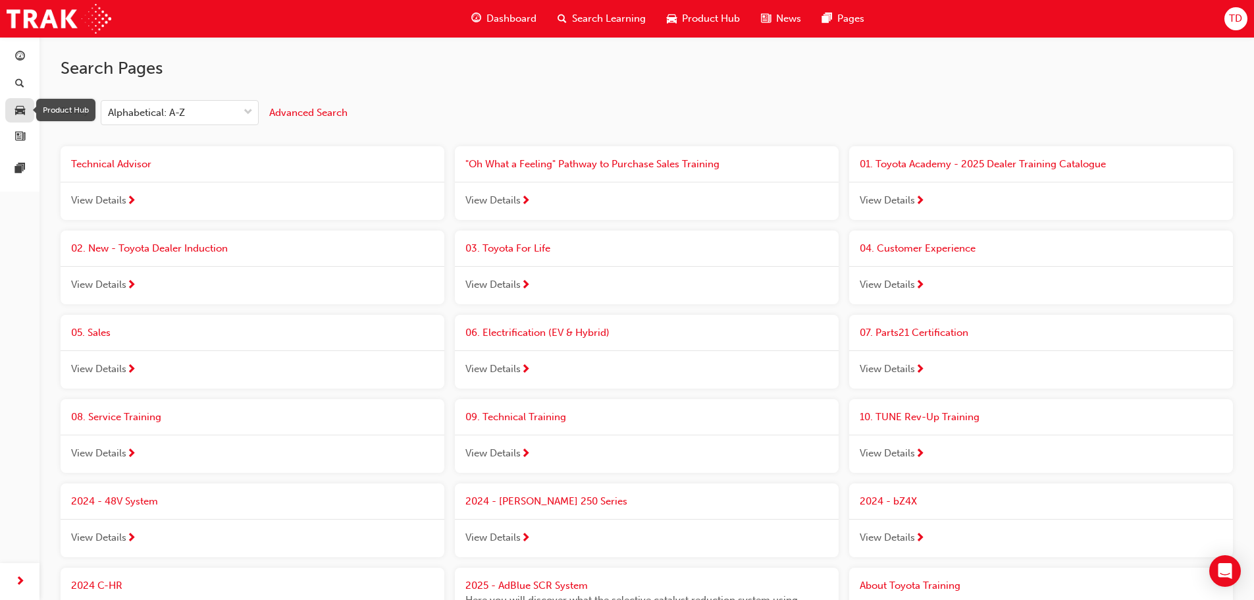
click at [27, 106] on div "button" at bounding box center [20, 110] width 16 height 16
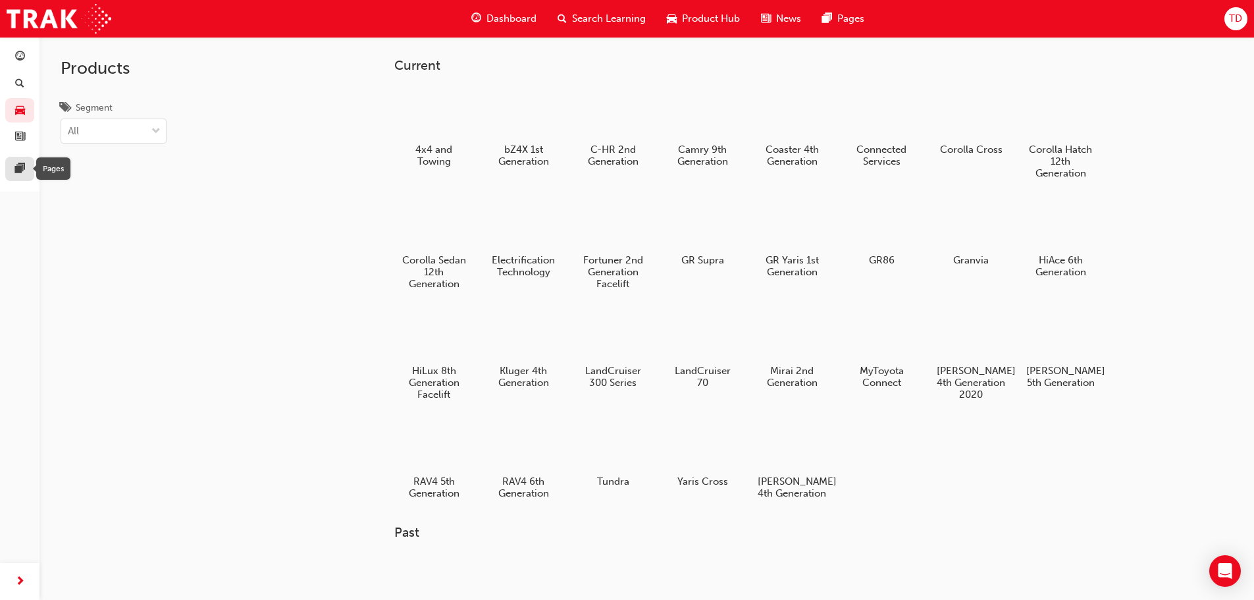
click at [20, 169] on span "pages-icon" at bounding box center [20, 169] width 10 height 12
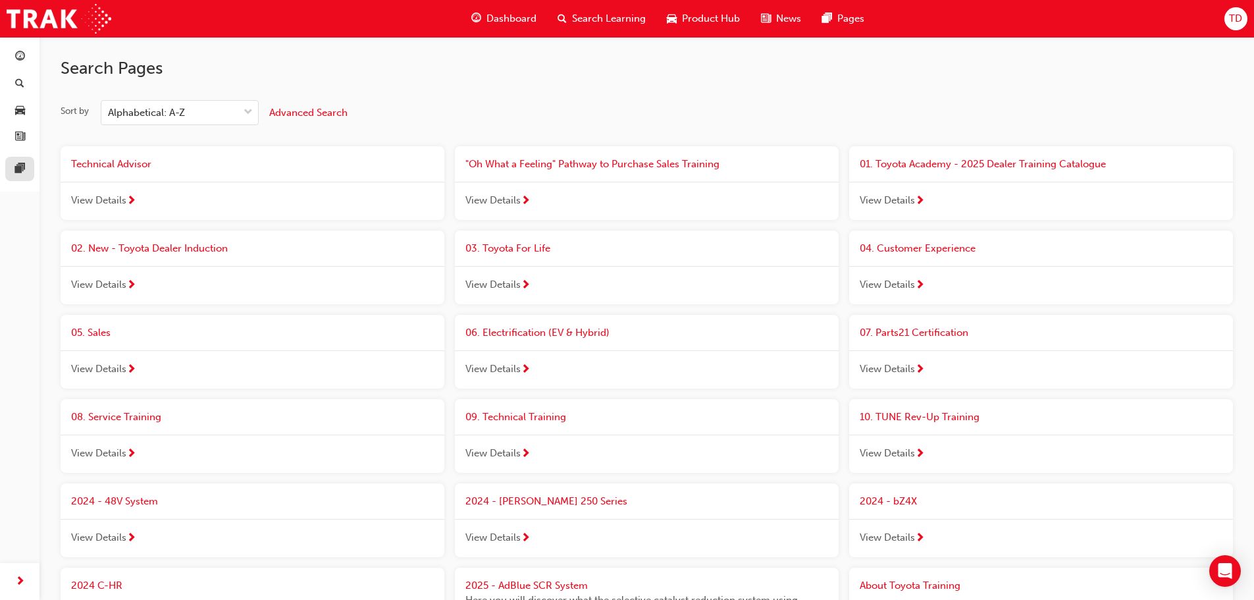
click at [20, 179] on link at bounding box center [19, 169] width 29 height 24
click at [22, 138] on span "news-icon" at bounding box center [20, 138] width 10 height 12
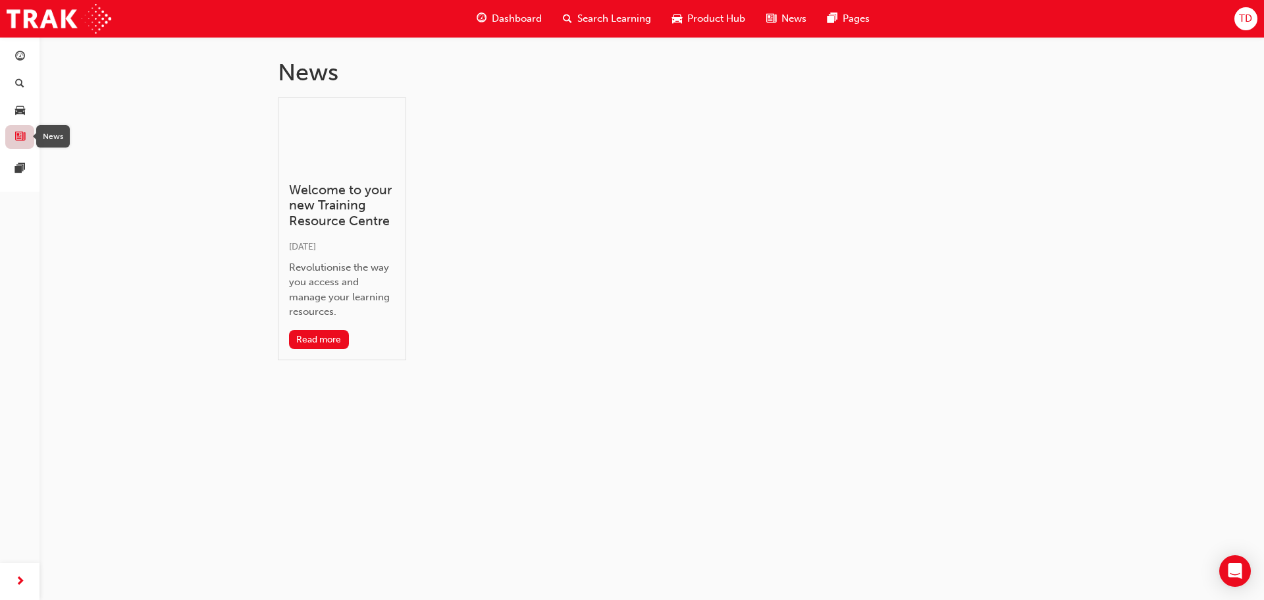
click at [22, 138] on span "news-icon" at bounding box center [20, 138] width 10 height 12
click at [15, 175] on div at bounding box center [20, 169] width 10 height 16
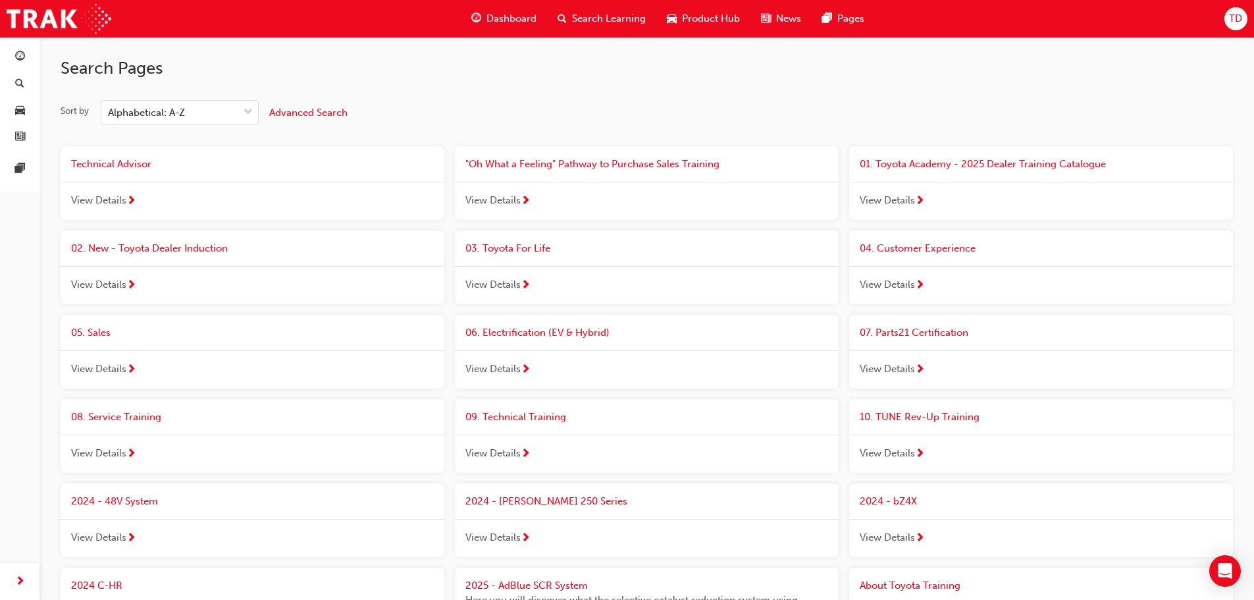
click at [516, 24] on span "Dashboard" at bounding box center [511, 18] width 50 height 15
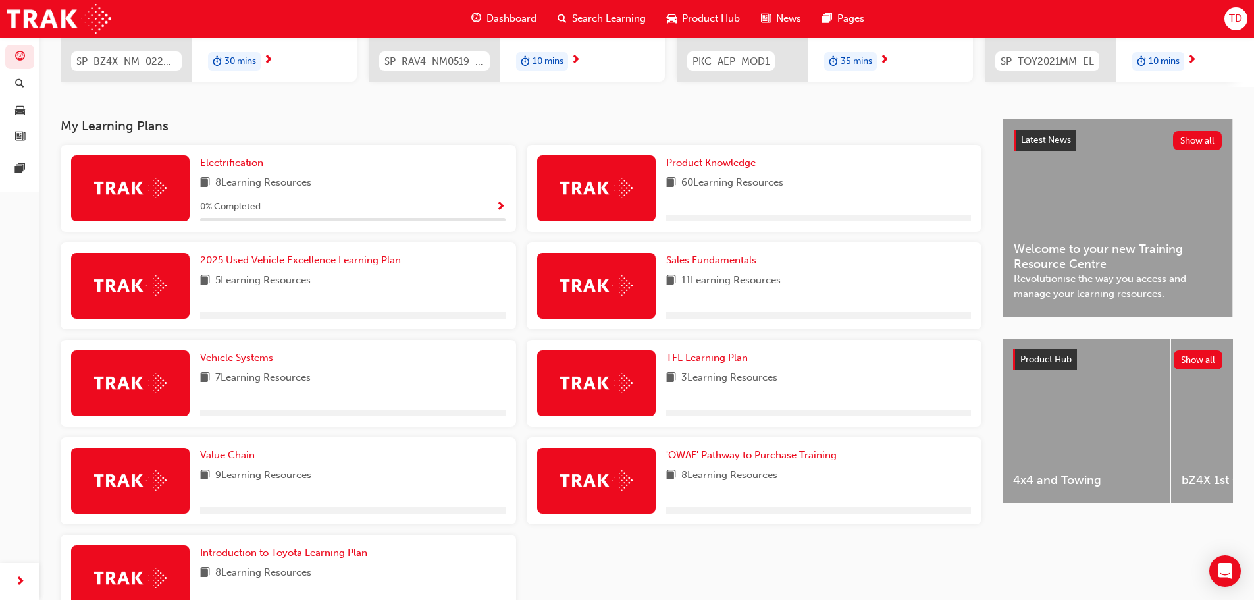
scroll to position [263, 0]
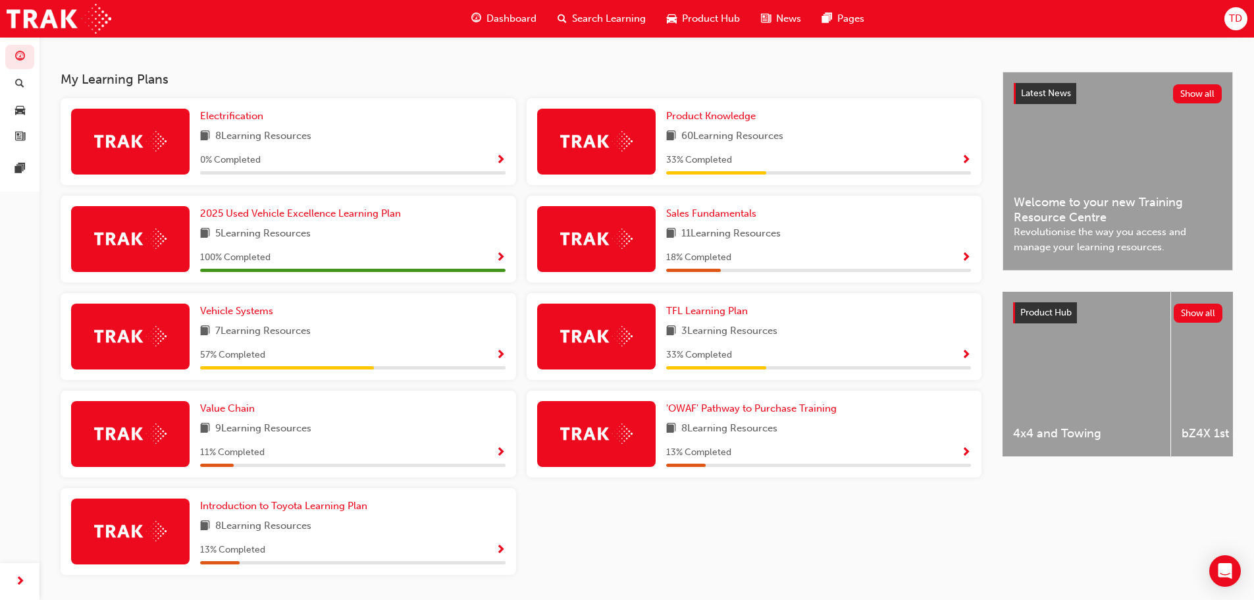
drag, startPoint x: 666, startPoint y: 452, endPoint x: 665, endPoint y: 569, distance: 117.2
drag, startPoint x: 665, startPoint y: 569, endPoint x: 586, endPoint y: 441, distance: 150.7
click at [589, 438] on img at bounding box center [596, 433] width 72 height 20
click at [731, 409] on span "'OWAF' Pathway to Purchase Training" at bounding box center [751, 408] width 171 height 12
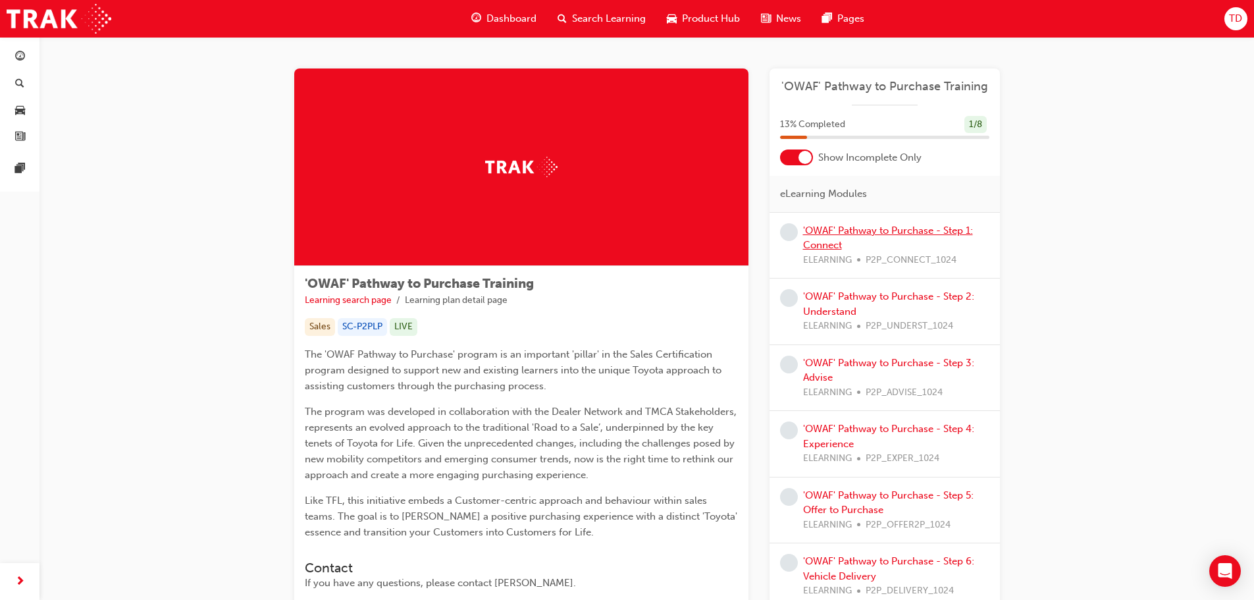
click at [835, 234] on link "'OWAF' Pathway to Purchase - Step 1: Connect" at bounding box center [888, 237] width 170 height 27
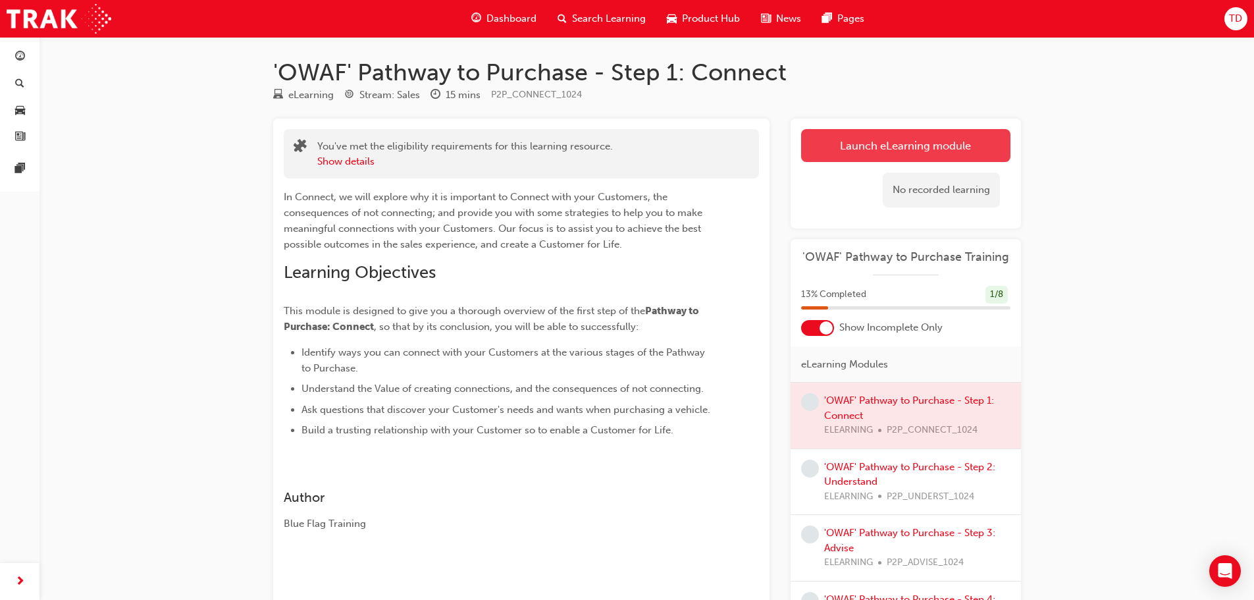
click at [865, 141] on link "Launch eLearning module" at bounding box center [905, 145] width 209 height 33
